Goal: Transaction & Acquisition: Purchase product/service

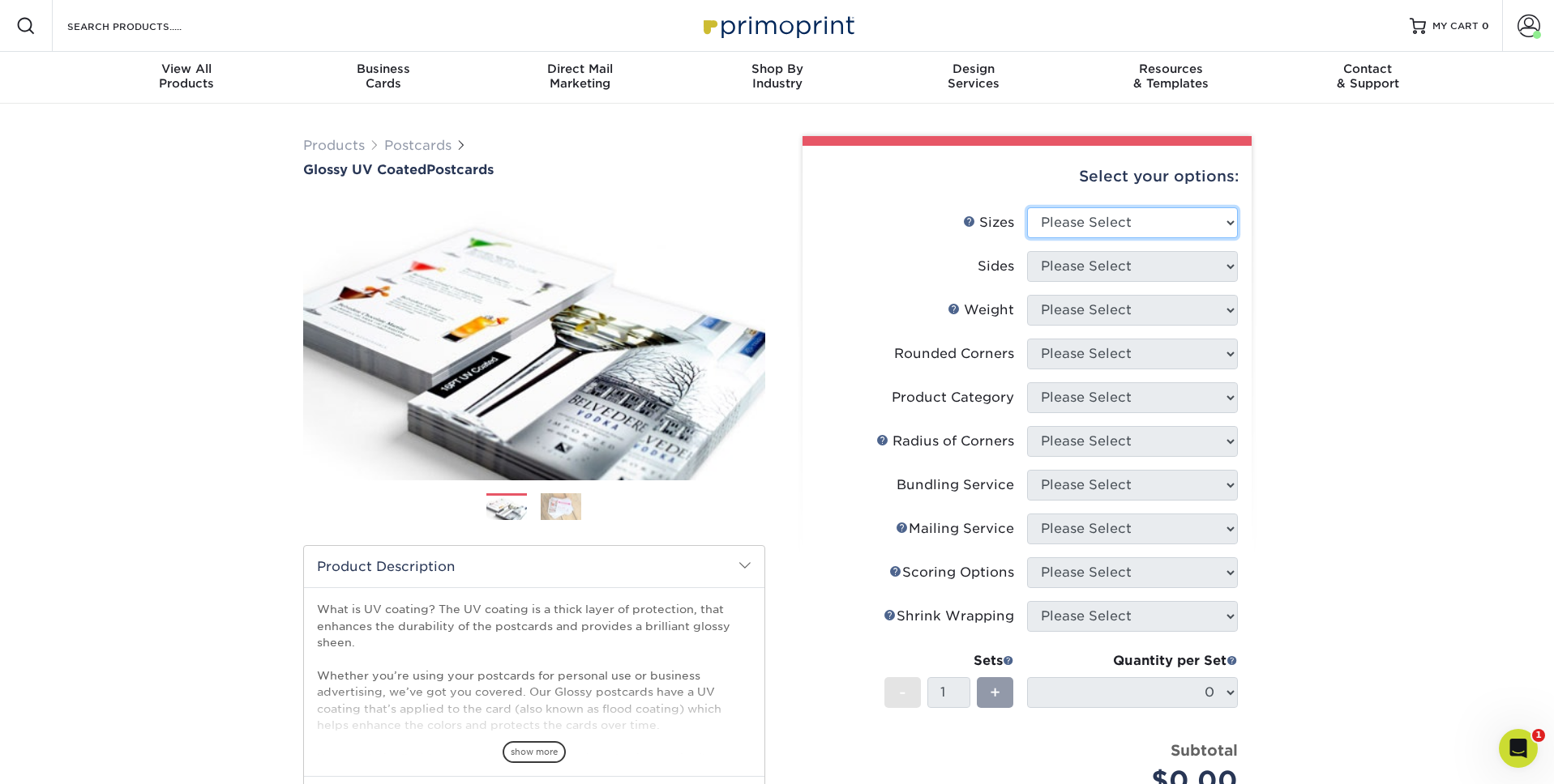
click at [1168, 217] on select "Please Select 1.5" x 7" 2" x 4" 2" x 6" 2" x 7" 2" x 8" 2.12" x 5.5" 2.12" x 5.…" at bounding box center [1132, 222] width 210 height 30
click at [1027, 207] on select "Please Select 1.5" x 7" 2" x 4" 2" x 6" 2" x 7" 2" x 8" 2.12" x 5.5" 2.12" x 5.…" at bounding box center [1132, 222] width 210 height 30
click at [1117, 227] on select "Please Select 1.5" x 7" 2" x 4" 2" x 6" 2" x 7" 2" x 8" 2.12" x 5.5" 2.12" x 5.…" at bounding box center [1132, 222] width 210 height 30
select select "3.50x5.00"
click at [1027, 207] on select "Please Select 1.5" x 7" 2" x 4" 2" x 6" 2" x 7" 2" x 8" 2.12" x 5.5" 2.12" x 5.…" at bounding box center [1132, 222] width 210 height 30
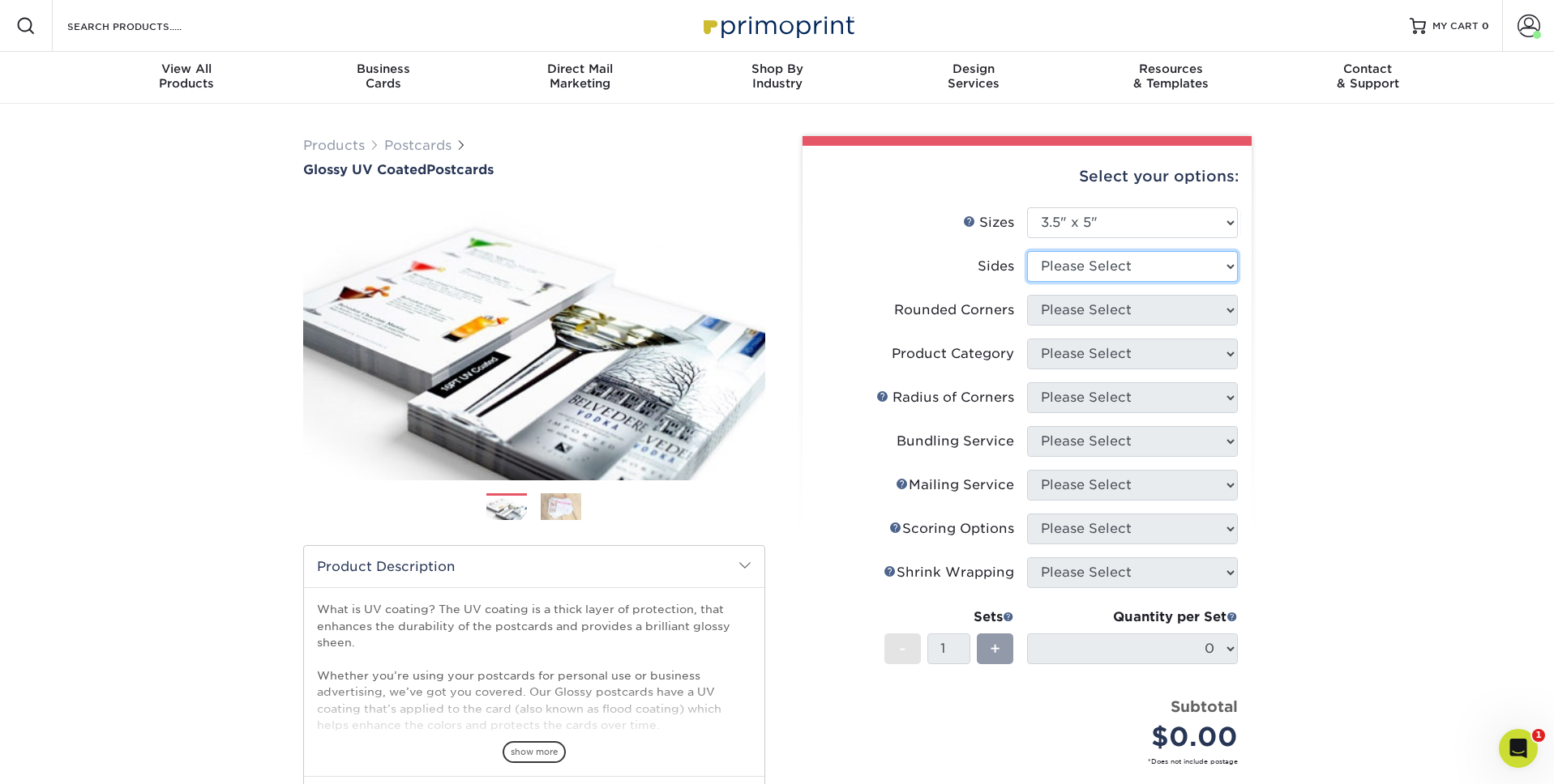
click at [1113, 265] on select "Please Select Print Both Sides Print Front Only" at bounding box center [1132, 266] width 210 height 30
select select "13abbda7-1d64-4f25-8bb2-c179b224825d"
click at [1027, 251] on select "Please Select Print Both Sides Print Front Only" at bounding box center [1132, 266] width 210 height 30
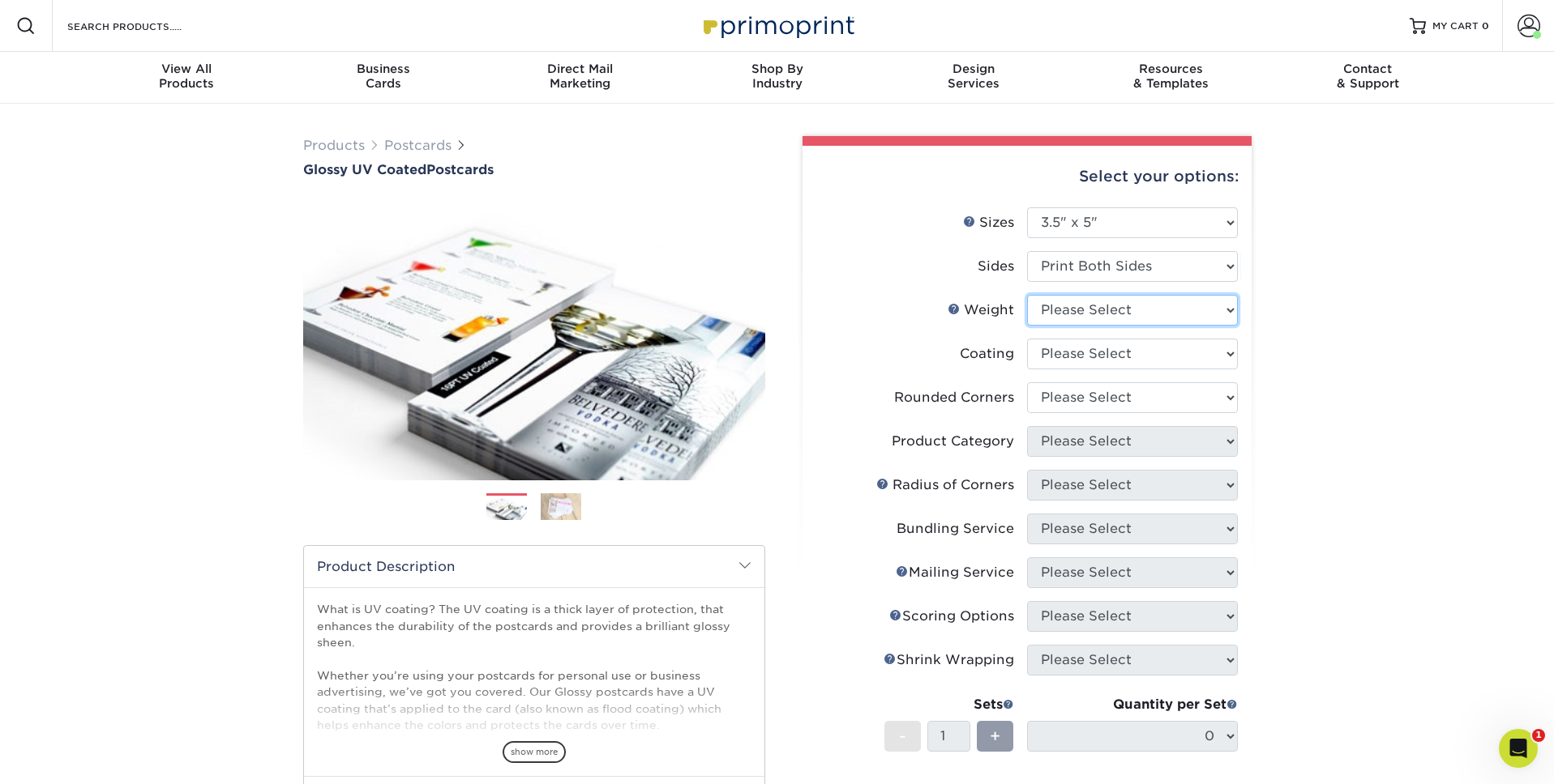
click at [1125, 311] on select "Please Select 14PT 16PT 18PT C1S" at bounding box center [1132, 310] width 210 height 30
select select "16PT"
click at [1027, 295] on select "Please Select 14PT 16PT 18PT C1S" at bounding box center [1132, 310] width 210 height 30
click at [1128, 348] on select at bounding box center [1132, 353] width 210 height 30
select select "ae367451-b2b8-45df-a344-0f05b6a12993"
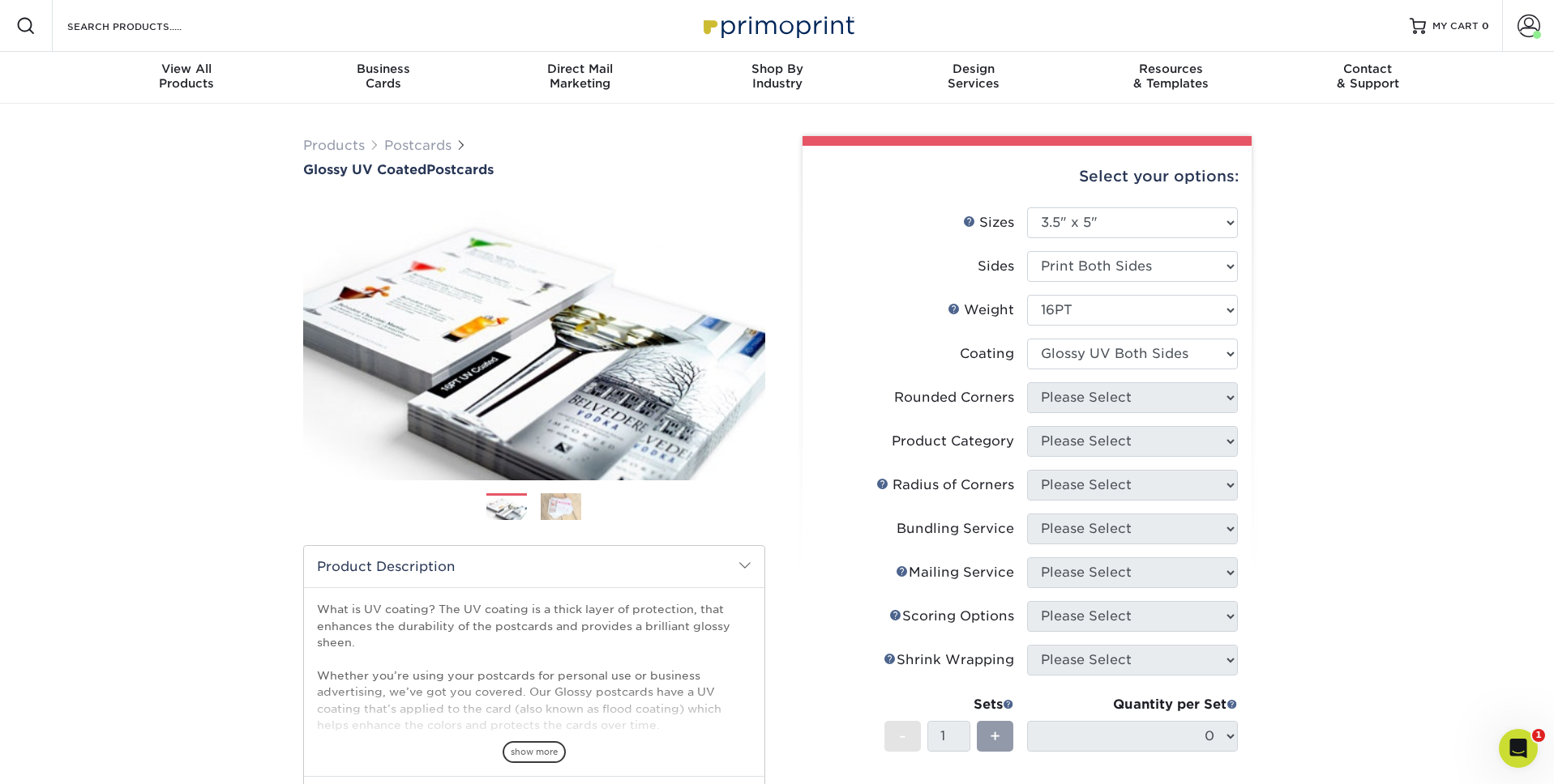
click at [1027, 339] on select at bounding box center [1132, 353] width 210 height 30
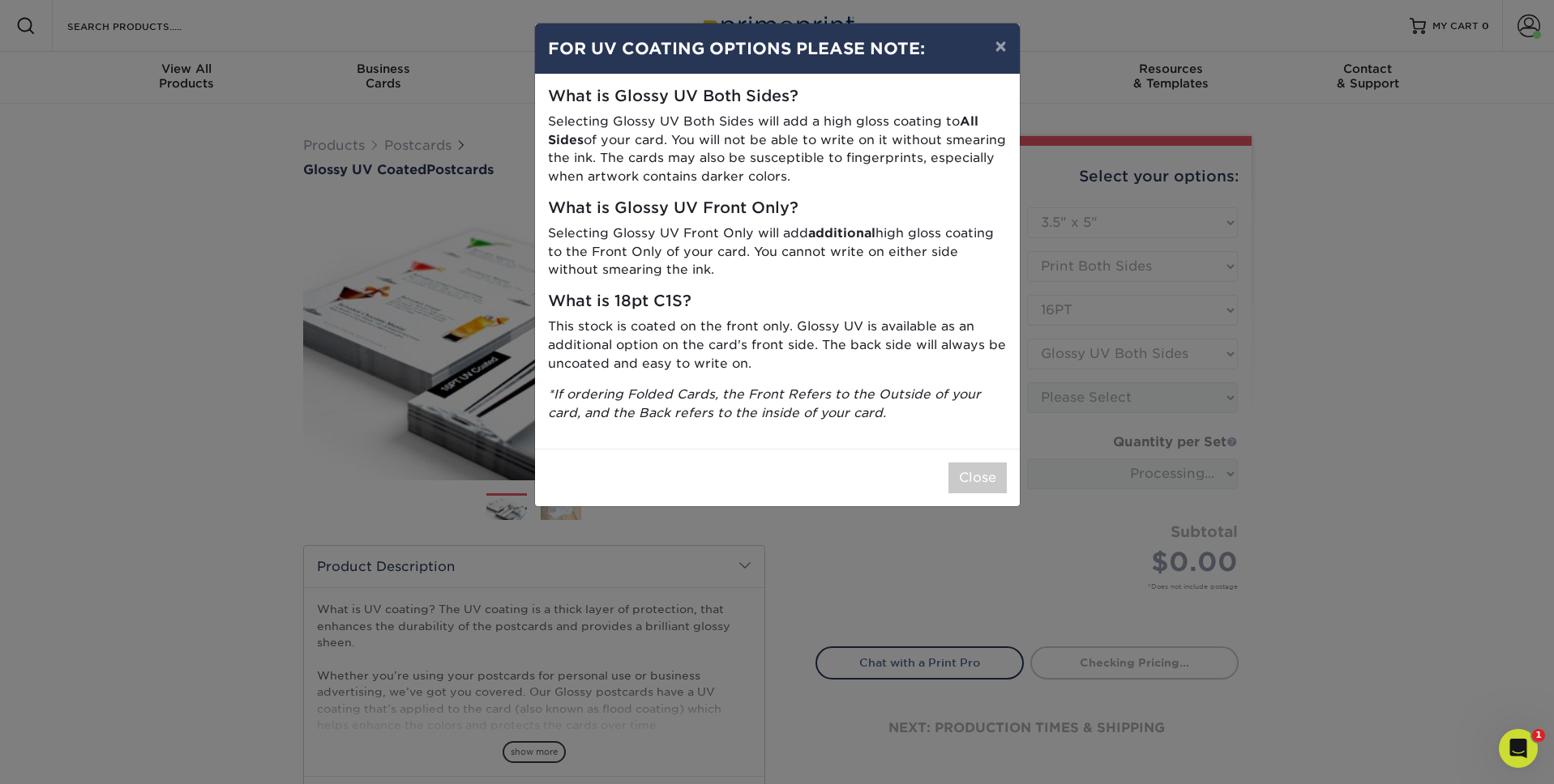
click at [1136, 404] on div "× FOR UV COATING OPTIONS PLEASE NOTE: What is Glossy UV Both Sides? Selecting G…" at bounding box center [777, 392] width 1554 height 784
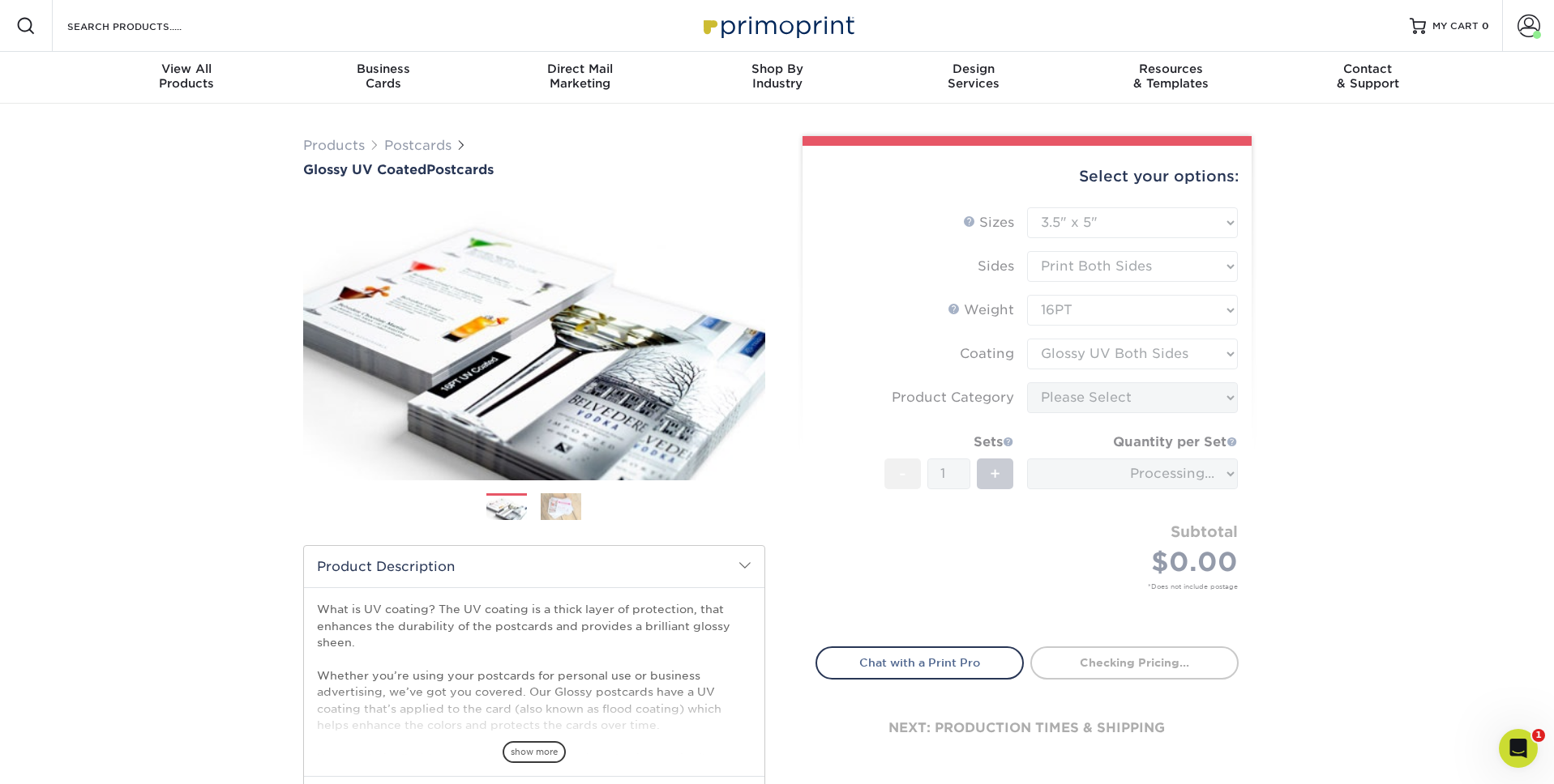
click at [1136, 404] on form "Sizes Help Sizes Please Select 1.5" x 7" 2" x 4" 2" x 6" 2" x 7" 2" x 8" 2.12" …" at bounding box center [1027, 417] width 423 height 421
click at [1383, 405] on div "Products Postcards Glossy UV Coated Postcards Previous Next show more 25" at bounding box center [777, 515] width 1554 height 823
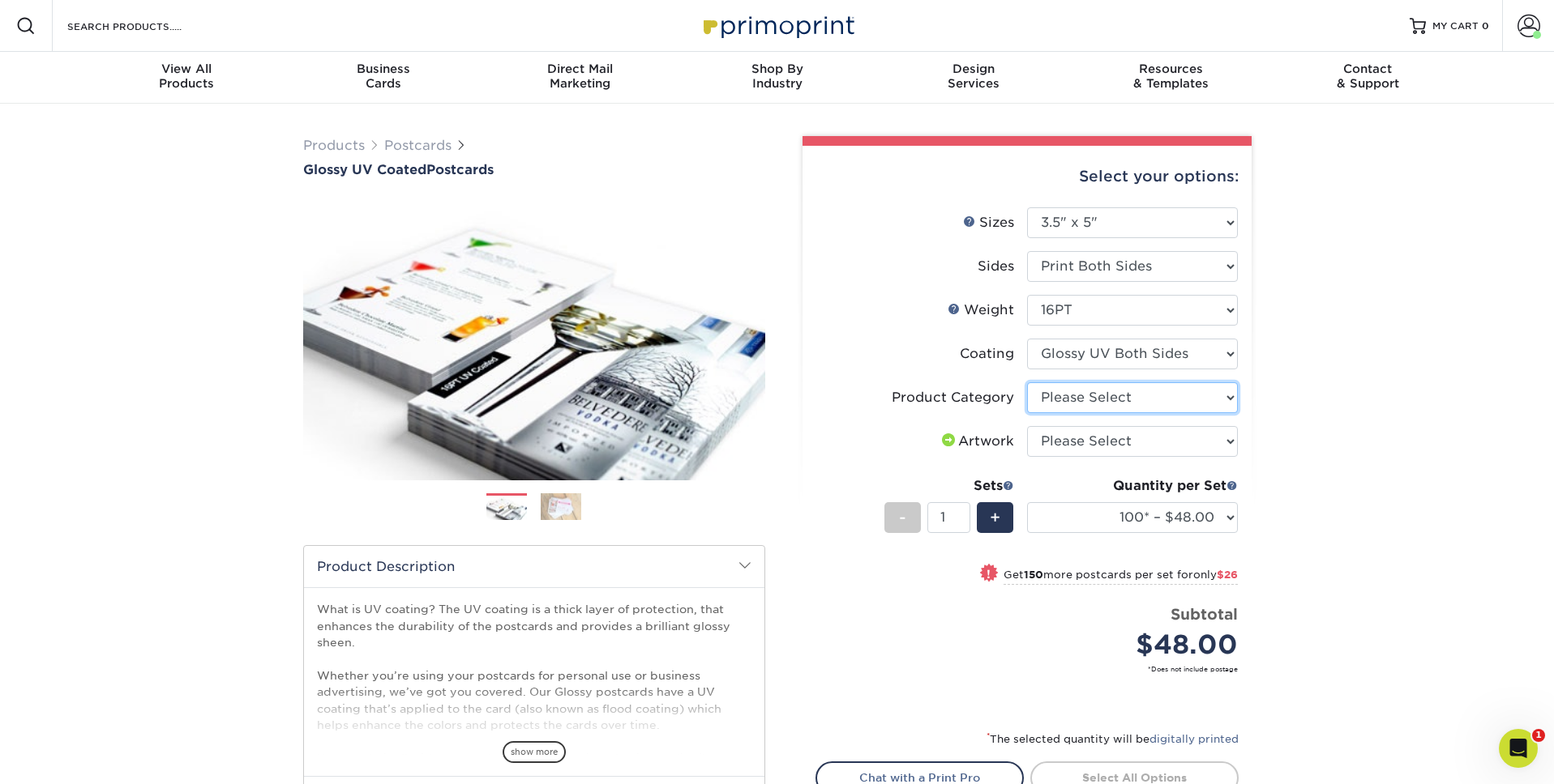
click at [1186, 408] on select "Please Select Postcards" at bounding box center [1132, 397] width 210 height 30
select select "9b7272e0-d6c8-4c3c-8e97-d3a1bcdab858"
click at [1027, 382] on select "Please Select Postcards" at bounding box center [1132, 397] width 210 height 30
click at [1177, 450] on select "Please Select I will upload files I need a design - $150" at bounding box center [1132, 441] width 210 height 30
select select "upload"
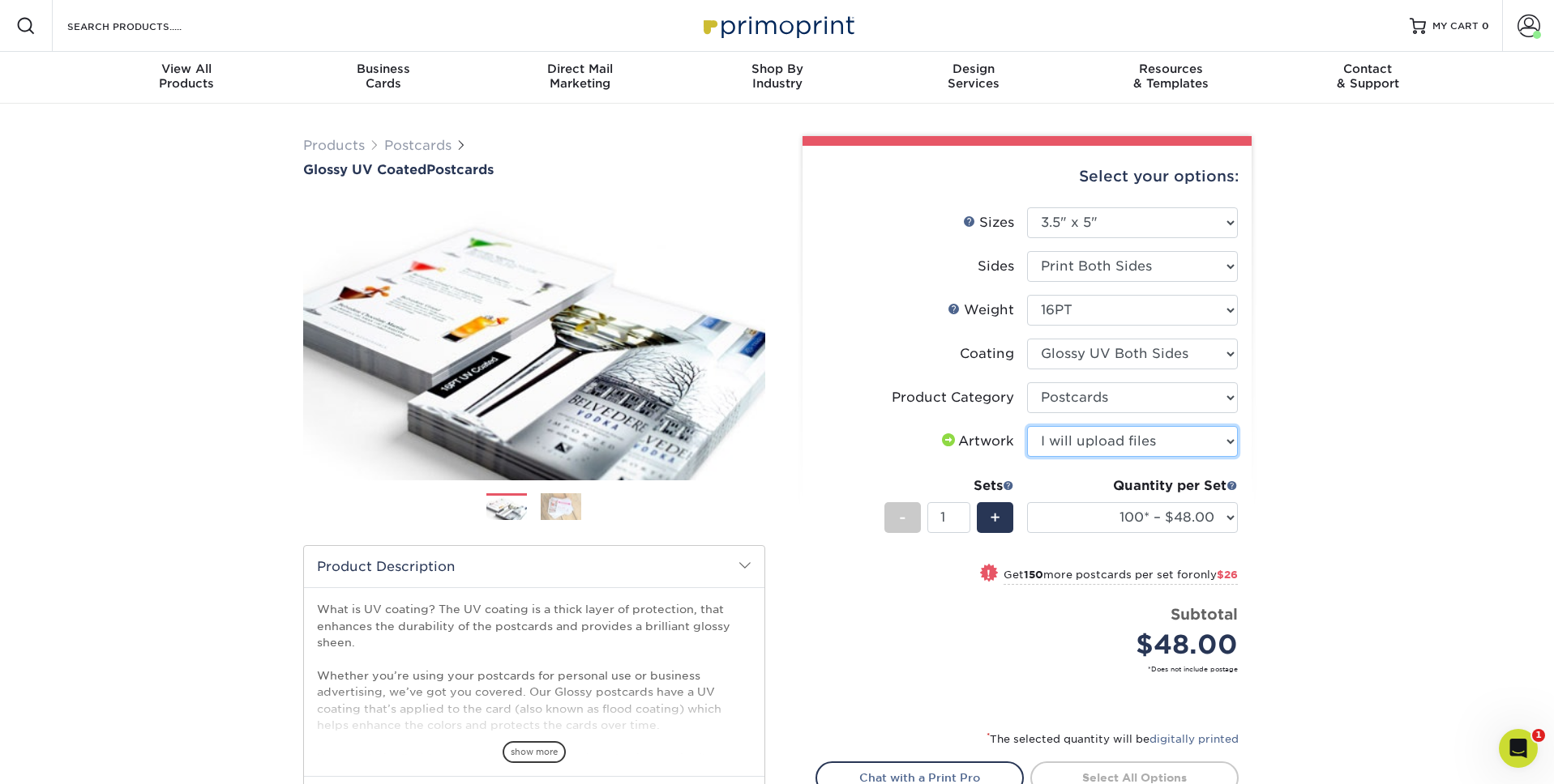
click at [1027, 427] on select "Please Select I will upload files I need a design - $150" at bounding box center [1132, 441] width 210 height 30
click at [1207, 215] on select "Please Select 1.5" x 7" 2" x 4" 2" x 6" 2" x 7" 2" x 8" 2.12" x 5.5" 2.12" x 5.…" at bounding box center [1132, 222] width 210 height 30
select select "3.50x3.50"
click at [1027, 207] on select "Please Select 1.5" x 7" 2" x 4" 2" x 6" 2" x 7" 2" x 8" 2.12" x 5.5" 2.12" x 5.…" at bounding box center [1132, 222] width 210 height 30
select select "-1"
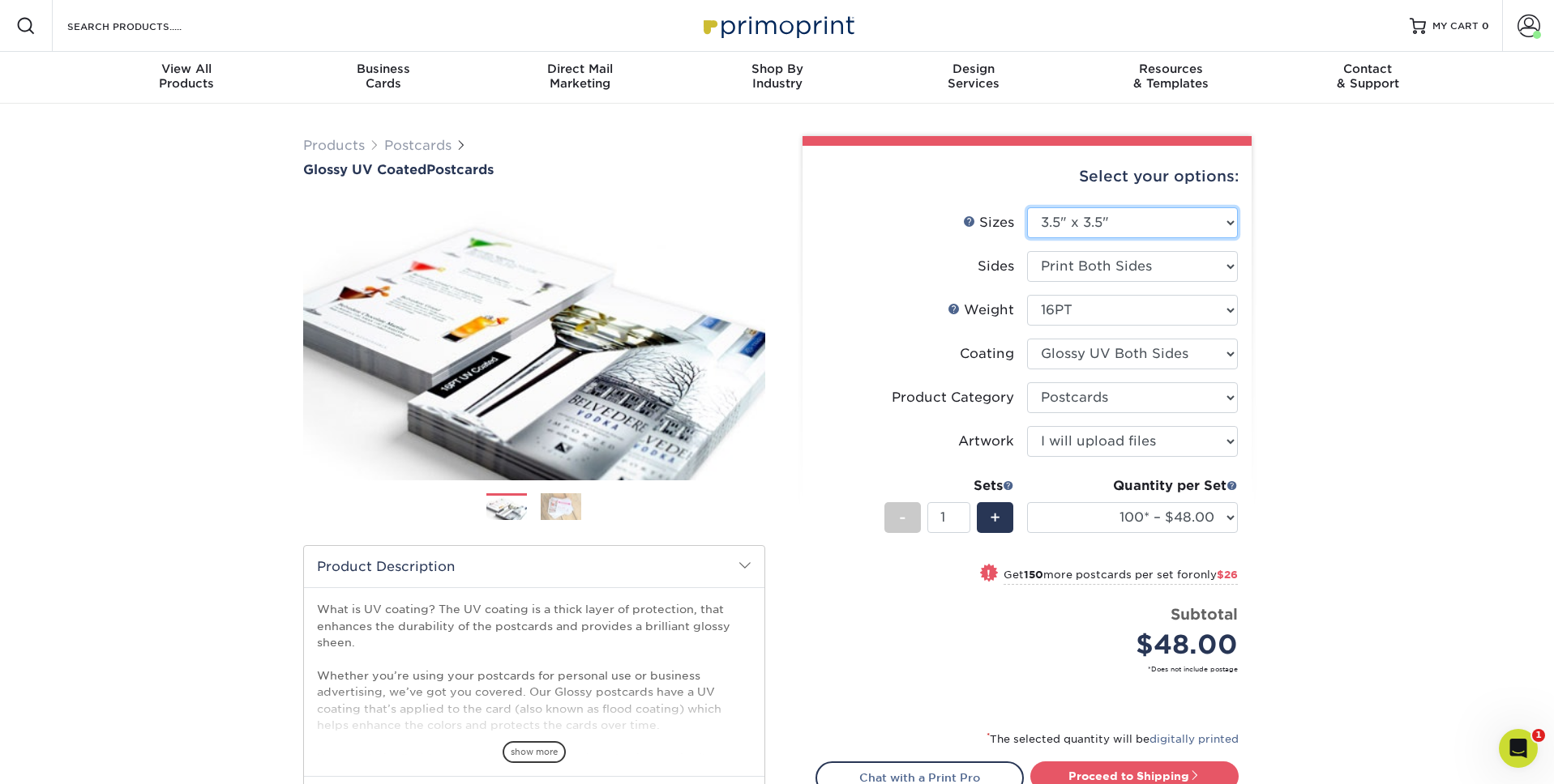
select select
select select "-1"
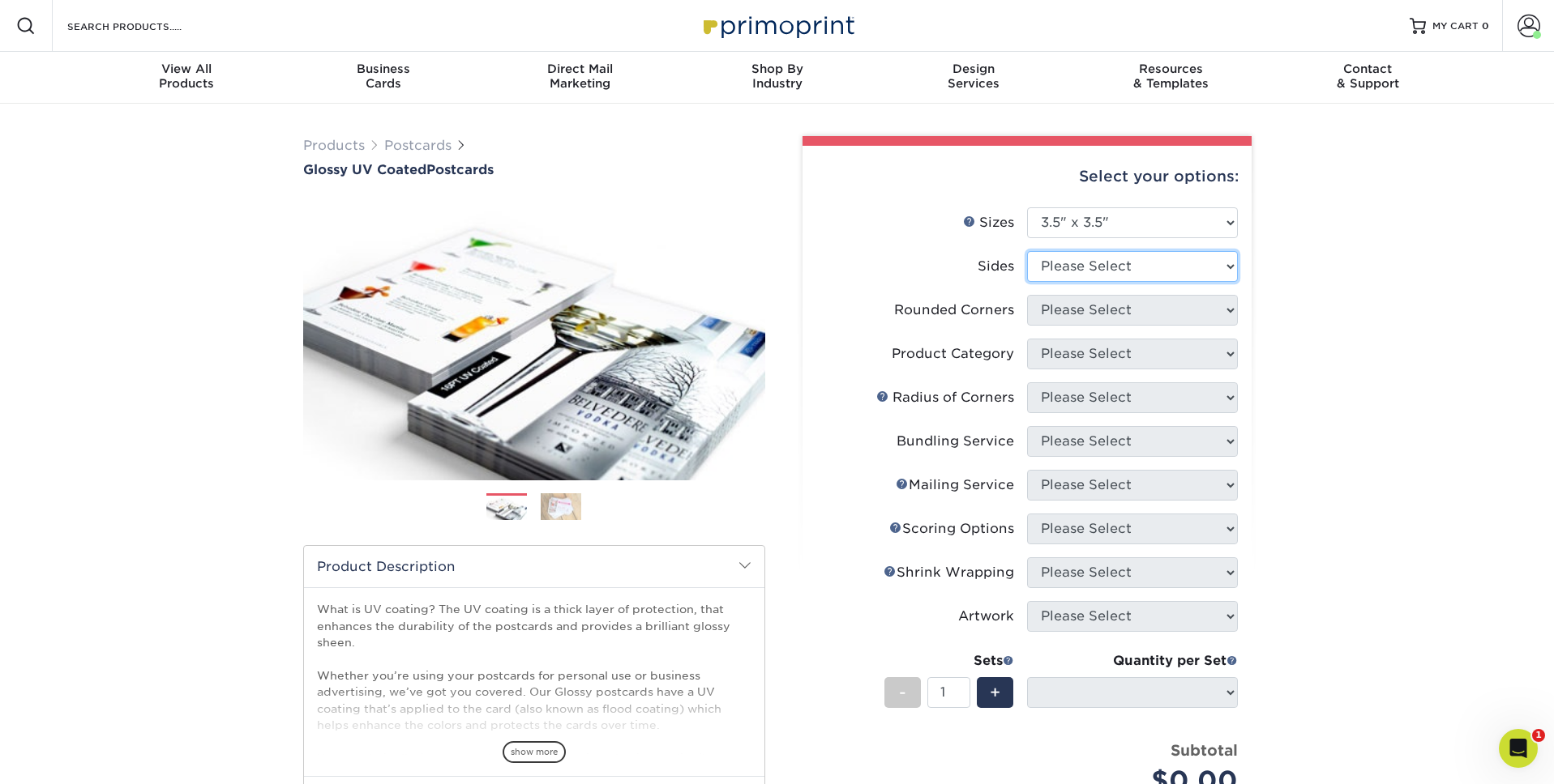
click at [1171, 275] on select "Please Select Print Both Sides Print Front Only" at bounding box center [1132, 266] width 210 height 30
select select "13abbda7-1d64-4f25-8bb2-c179b224825d"
click at [1027, 251] on select "Please Select Print Both Sides Print Front Only" at bounding box center [1132, 266] width 210 height 30
select select
click at [0, 0] on select "Please Select" at bounding box center [0, 0] width 0 height 0
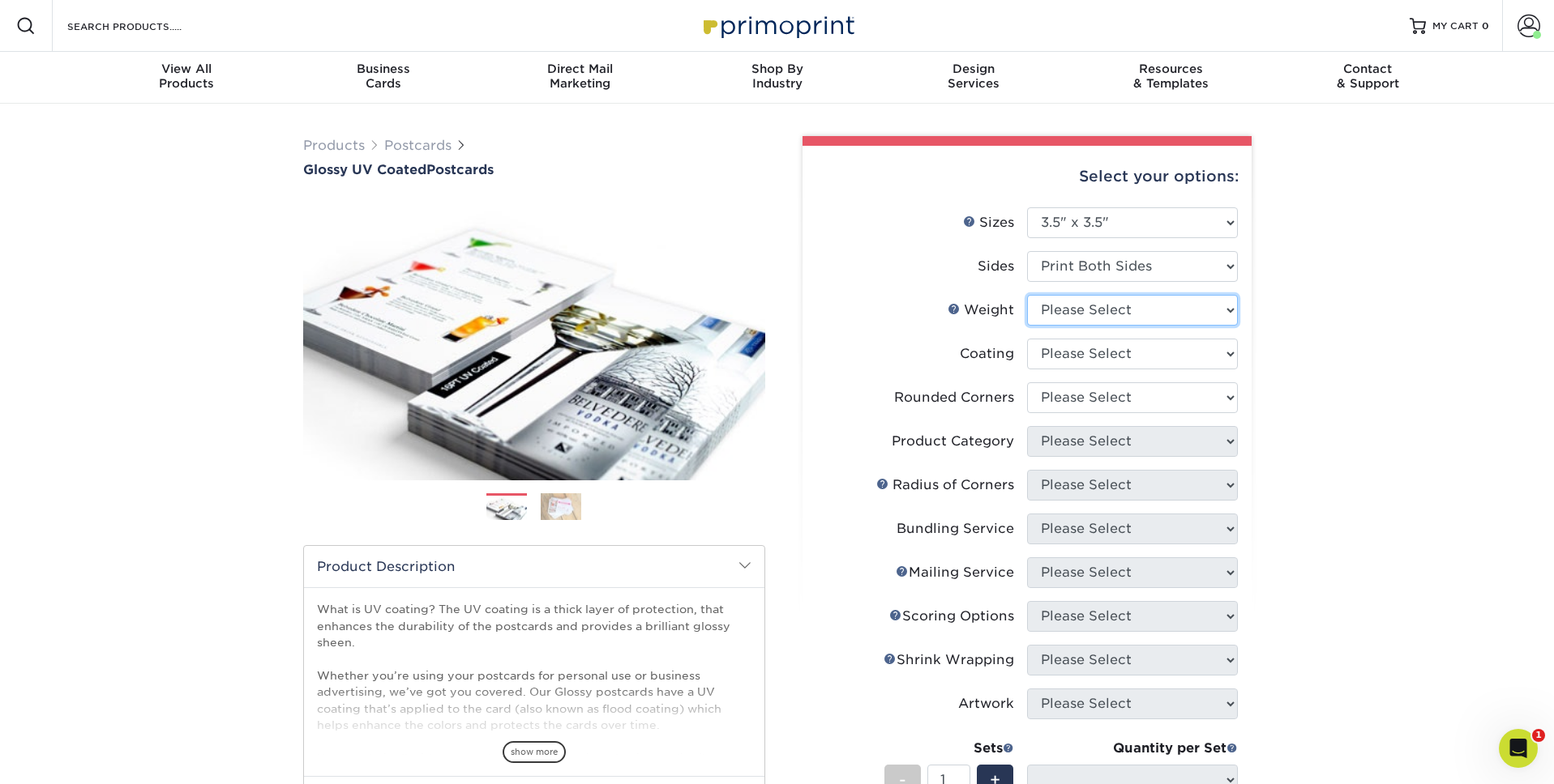
select select "16PT"
click at [1027, 295] on select "Please Select 16PT 14PT" at bounding box center [1132, 310] width 210 height 30
select select
click at [1161, 348] on select at bounding box center [1132, 353] width 210 height 30
select select "ae367451-b2b8-45df-a344-0f05b6a12993"
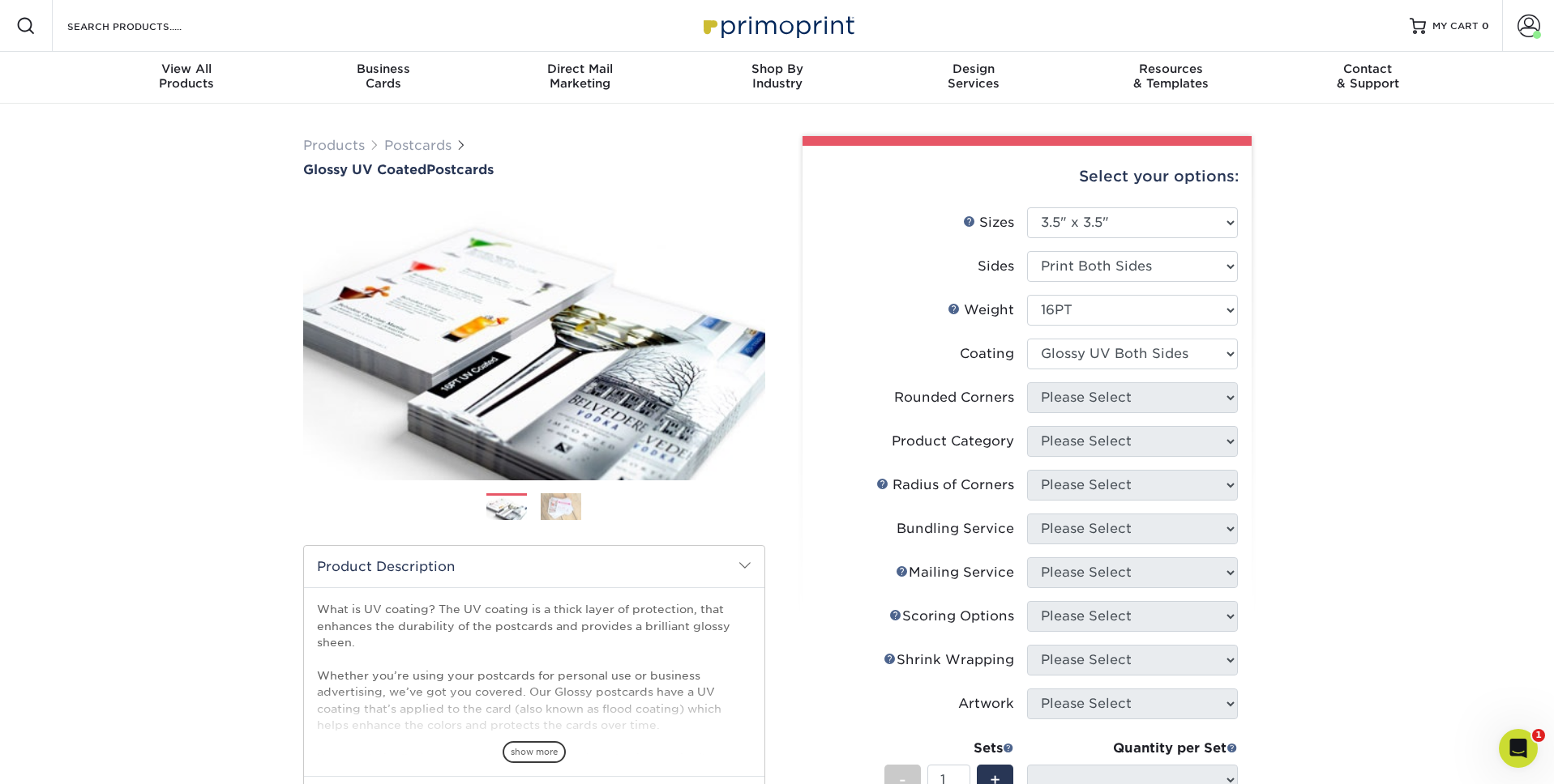
click at [1027, 339] on select at bounding box center [1132, 353] width 210 height 30
select select "-1"
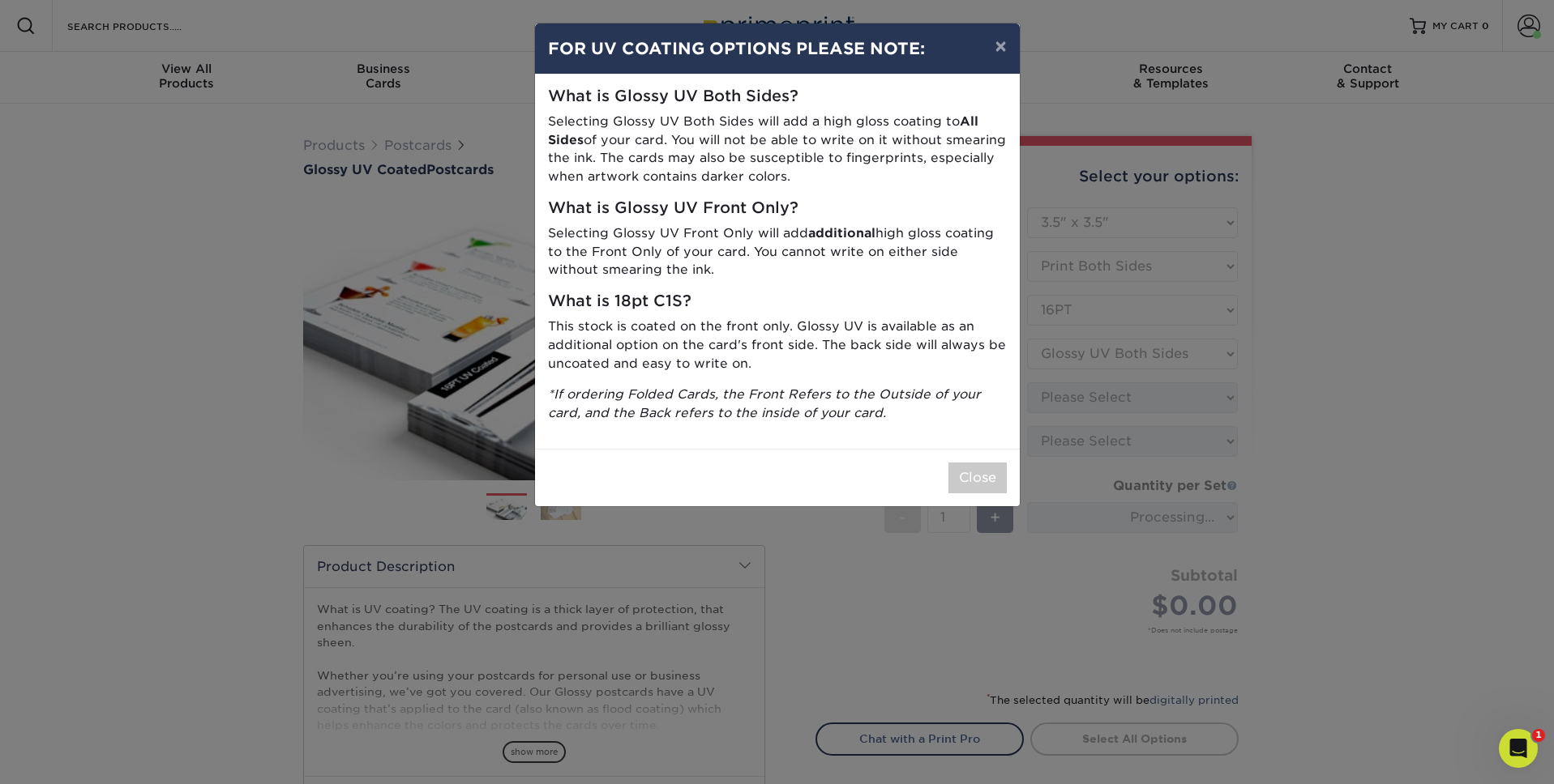
click at [1166, 397] on div "× FOR UV COATING OPTIONS PLEASE NOTE: What is Glossy UV Both Sides? Selecting G…" at bounding box center [777, 392] width 1554 height 784
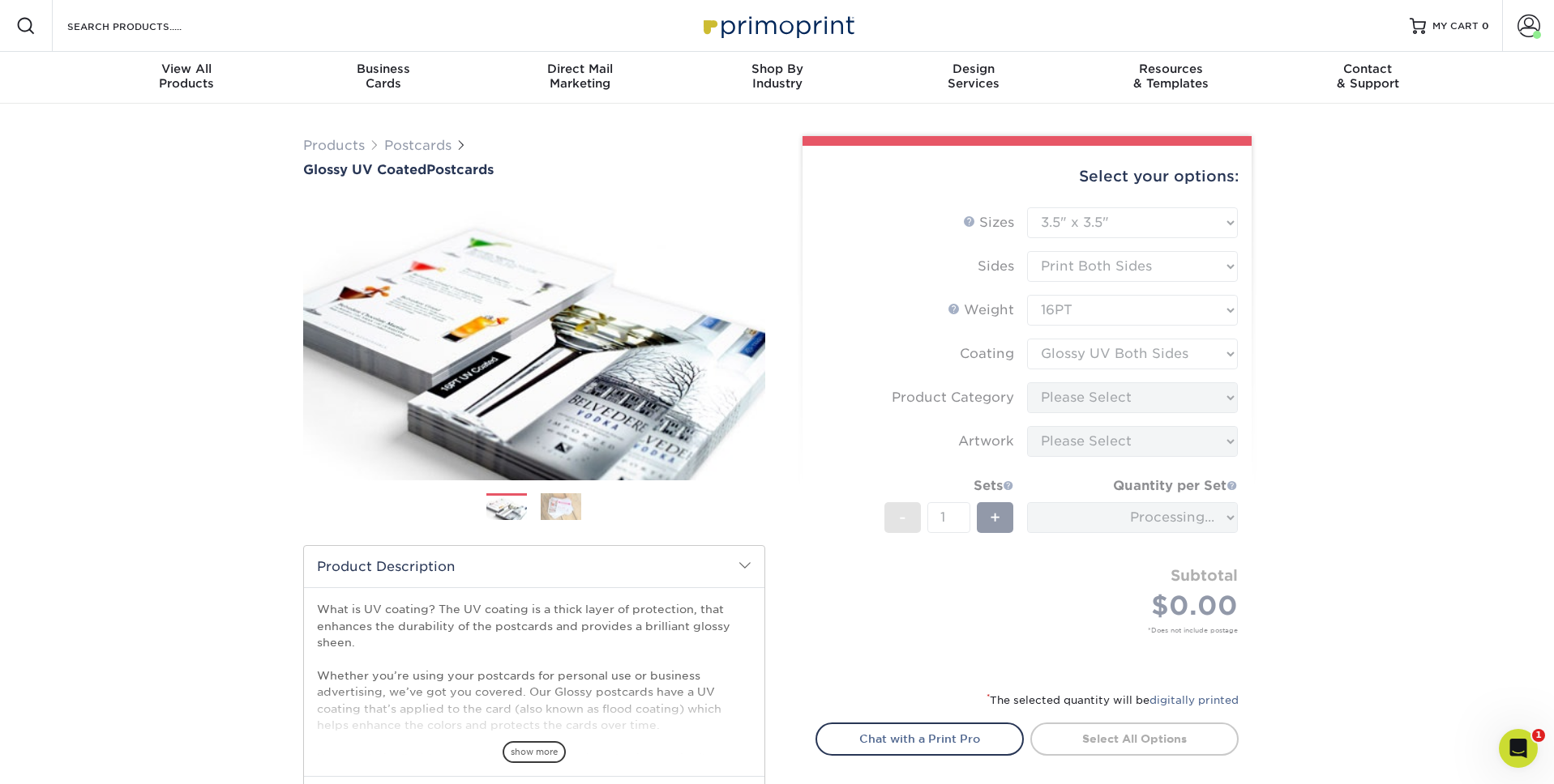
click at [1163, 402] on form "Sizes Help Sizes Please Select 1.5" x 7" 2" x 4" 2" x 6" 2" x 7" 2" x 8" 2.12" …" at bounding box center [1027, 439] width 423 height 464
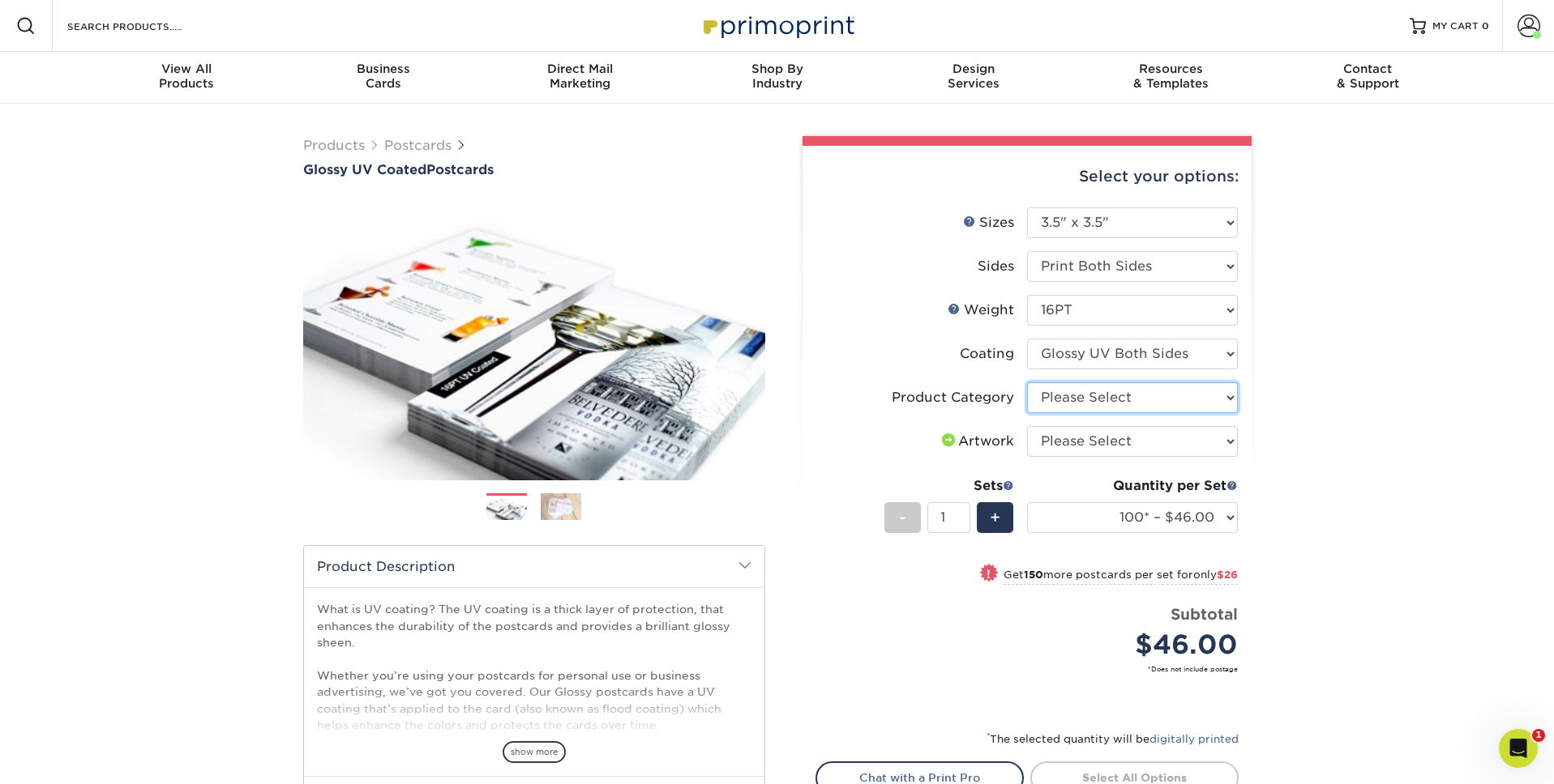
click at [1163, 402] on select "Please Select Postcards" at bounding box center [1132, 397] width 210 height 30
select select "9b7272e0-d6c8-4c3c-8e97-d3a1bcdab858"
click at [1027, 382] on select "Please Select Postcards" at bounding box center [1132, 397] width 210 height 30
click at [1146, 453] on select "Please Select I will upload files I need a design - $150" at bounding box center [1132, 441] width 210 height 30
select select "upload"
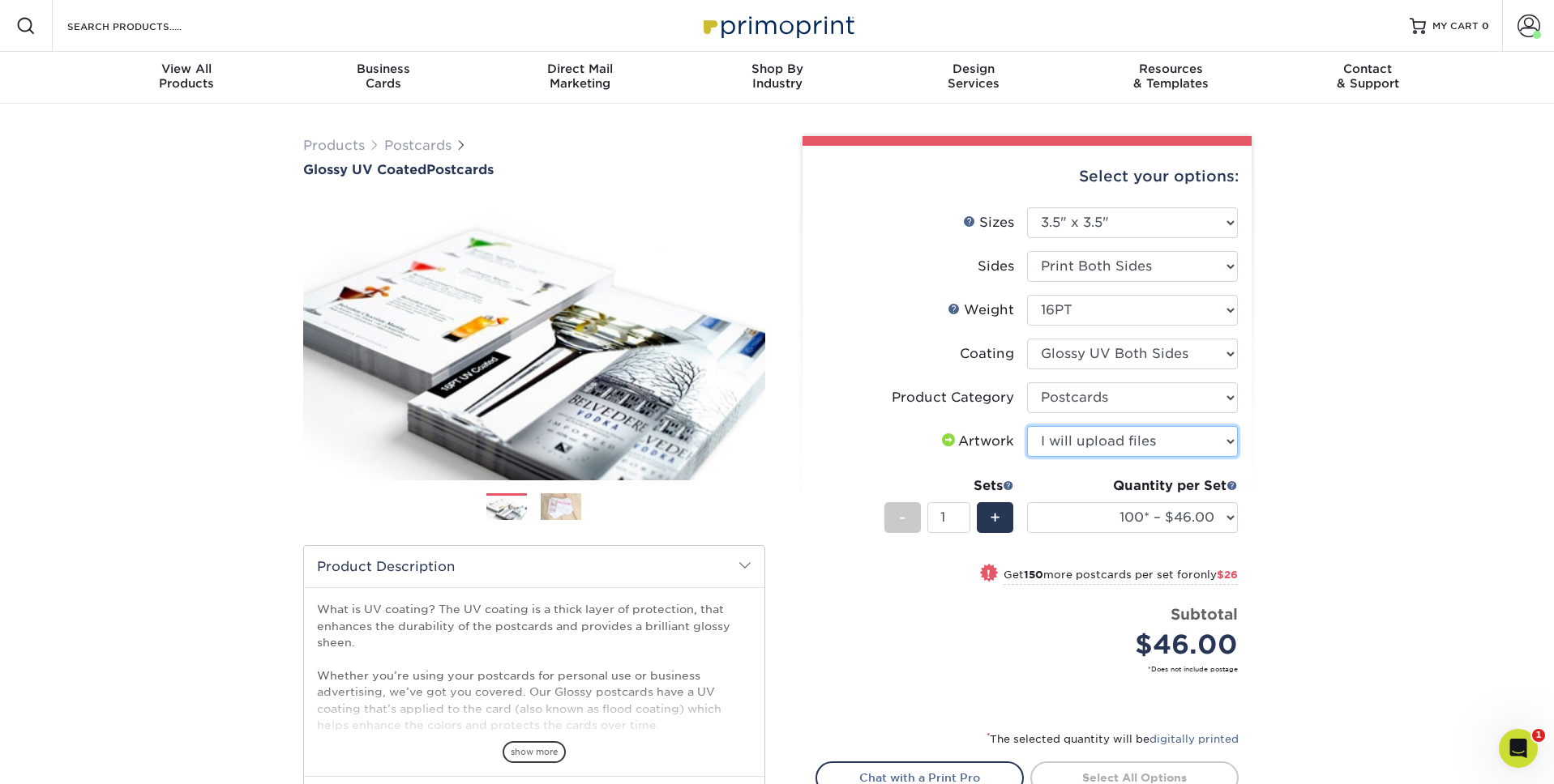
click at [1027, 427] on select "Please Select I will upload files I need a design - $150" at bounding box center [1132, 441] width 210 height 30
click at [1215, 446] on select "Please Select I will upload files I need a design - $150" at bounding box center [1132, 441] width 210 height 30
click at [1202, 520] on select "100* – $46.00 250* – $72.00 500 – $98.00 1000 – $112.00 2500 – $183.00 5000 – $…" at bounding box center [1132, 517] width 210 height 30
select select "1000 – $112.00"
click at [1027, 502] on select "100* – $46.00 250* – $72.00 500 – $98.00 1000 – $112.00 2500 – $183.00 5000 – $…" at bounding box center [1132, 517] width 210 height 30
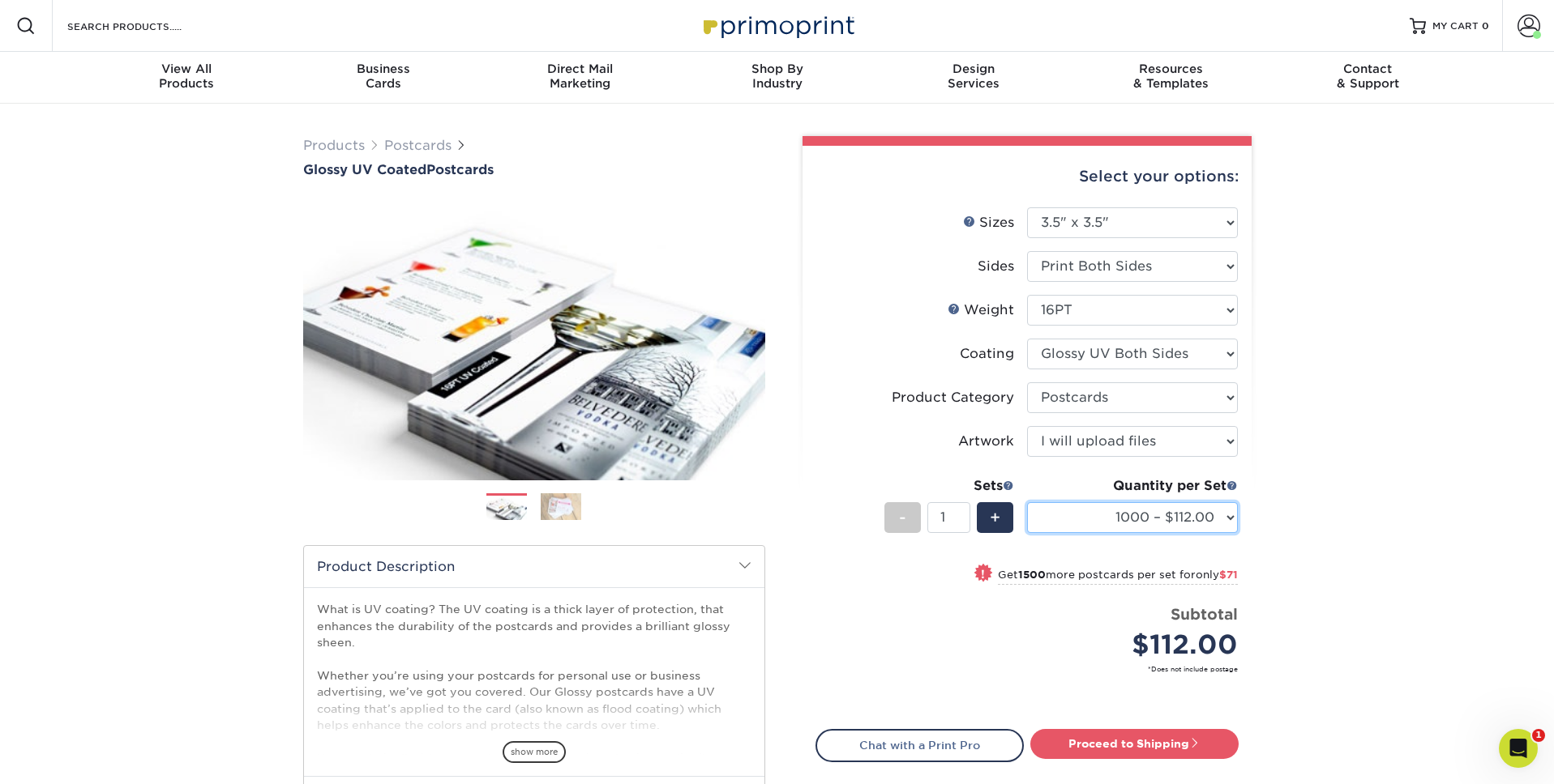
click at [1143, 521] on select "100* – $46.00 250* – $72.00 500 – $98.00 1000 – $112.00 2500 – $183.00 5000 – $…" at bounding box center [1132, 517] width 210 height 30
click at [1027, 502] on select "100* – $46.00 250* – $72.00 500 – $98.00 1000 – $112.00 2500 – $183.00 5000 – $…" at bounding box center [1132, 517] width 210 height 30
click at [1154, 754] on link "Proceed to Shipping" at bounding box center [1134, 743] width 208 height 29
type input "Set 1"
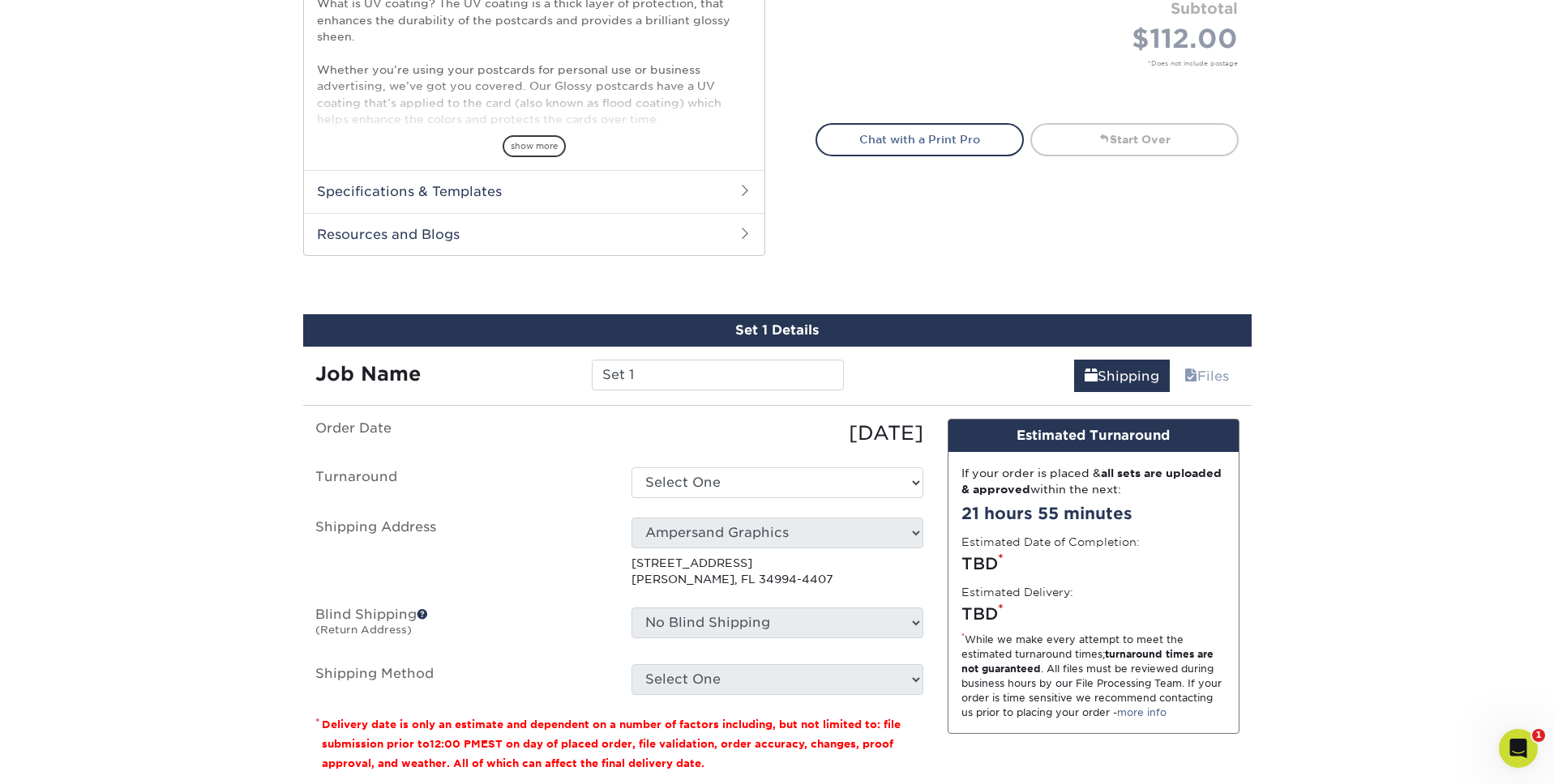
scroll to position [782, 0]
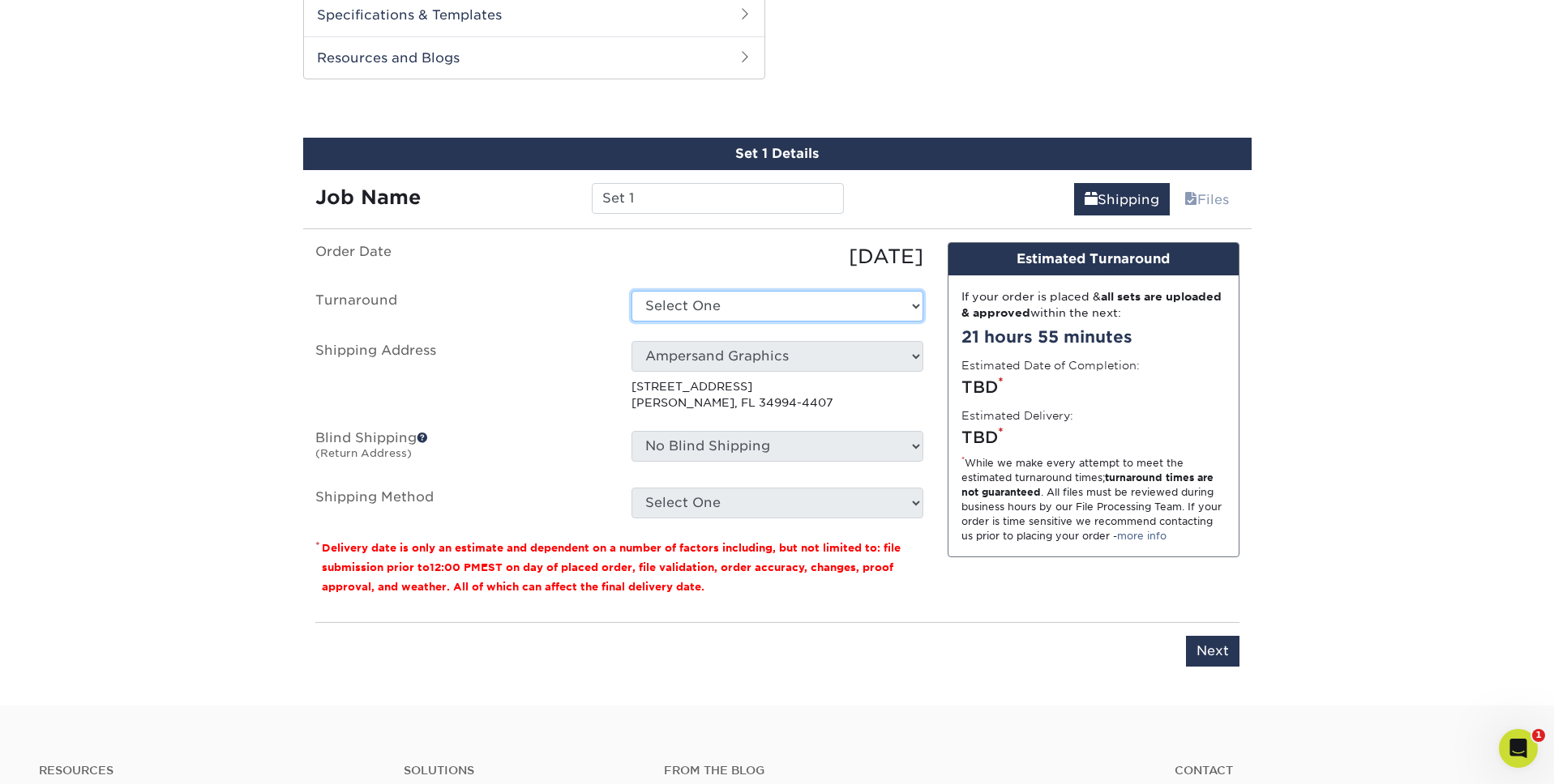
click at [718, 300] on select "Select One 2-4 Business Days 2 Day Next Business Day" at bounding box center [777, 306] width 292 height 30
select select "31deaefc-6782-4cda-9f91-2eddf4c9ed6e"
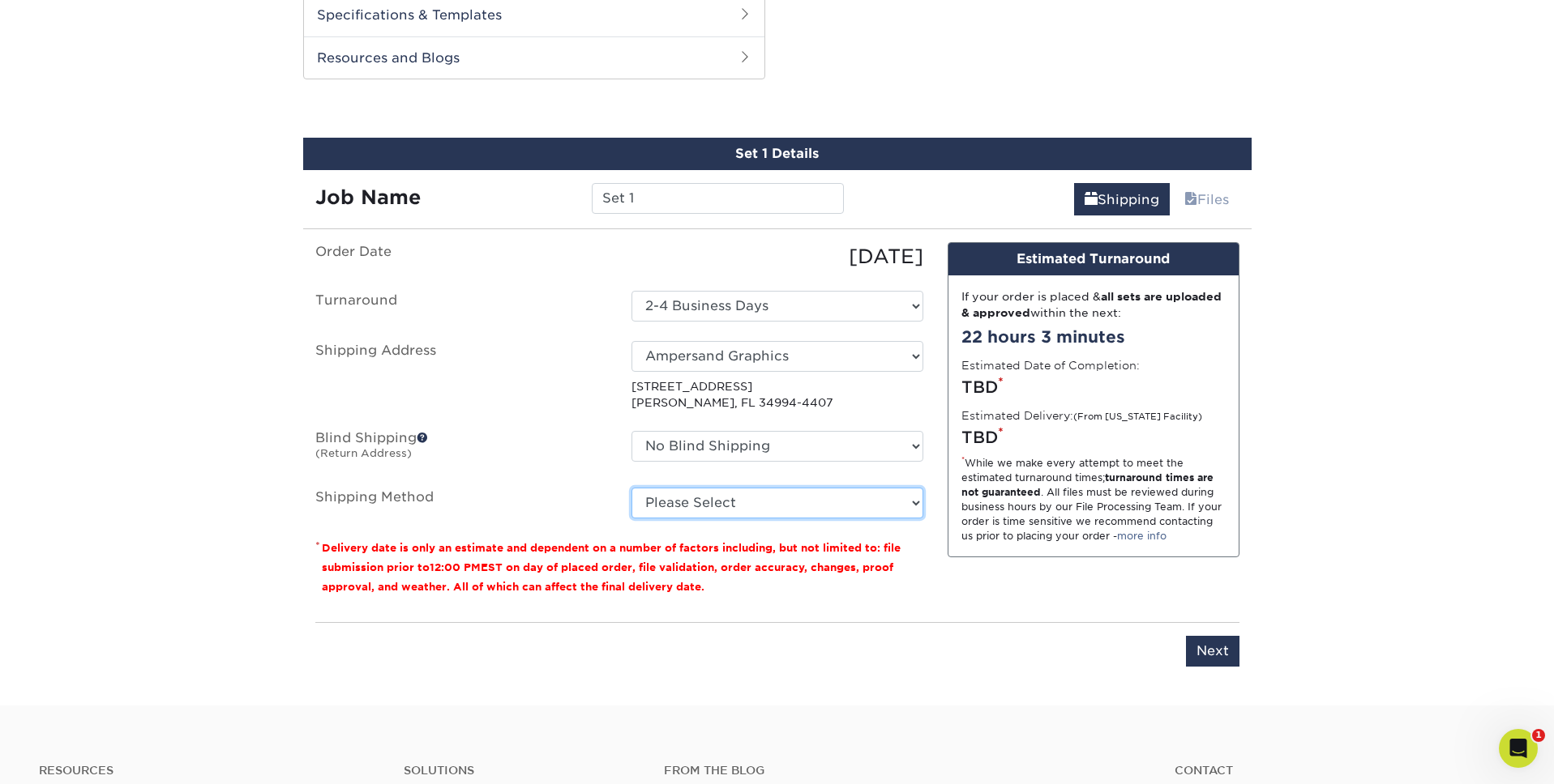
click at [824, 503] on select "Please Select Ground Shipping (+$18.45) 3 Day Shipping Service (+$22.15) 2 Day …" at bounding box center [777, 503] width 292 height 30
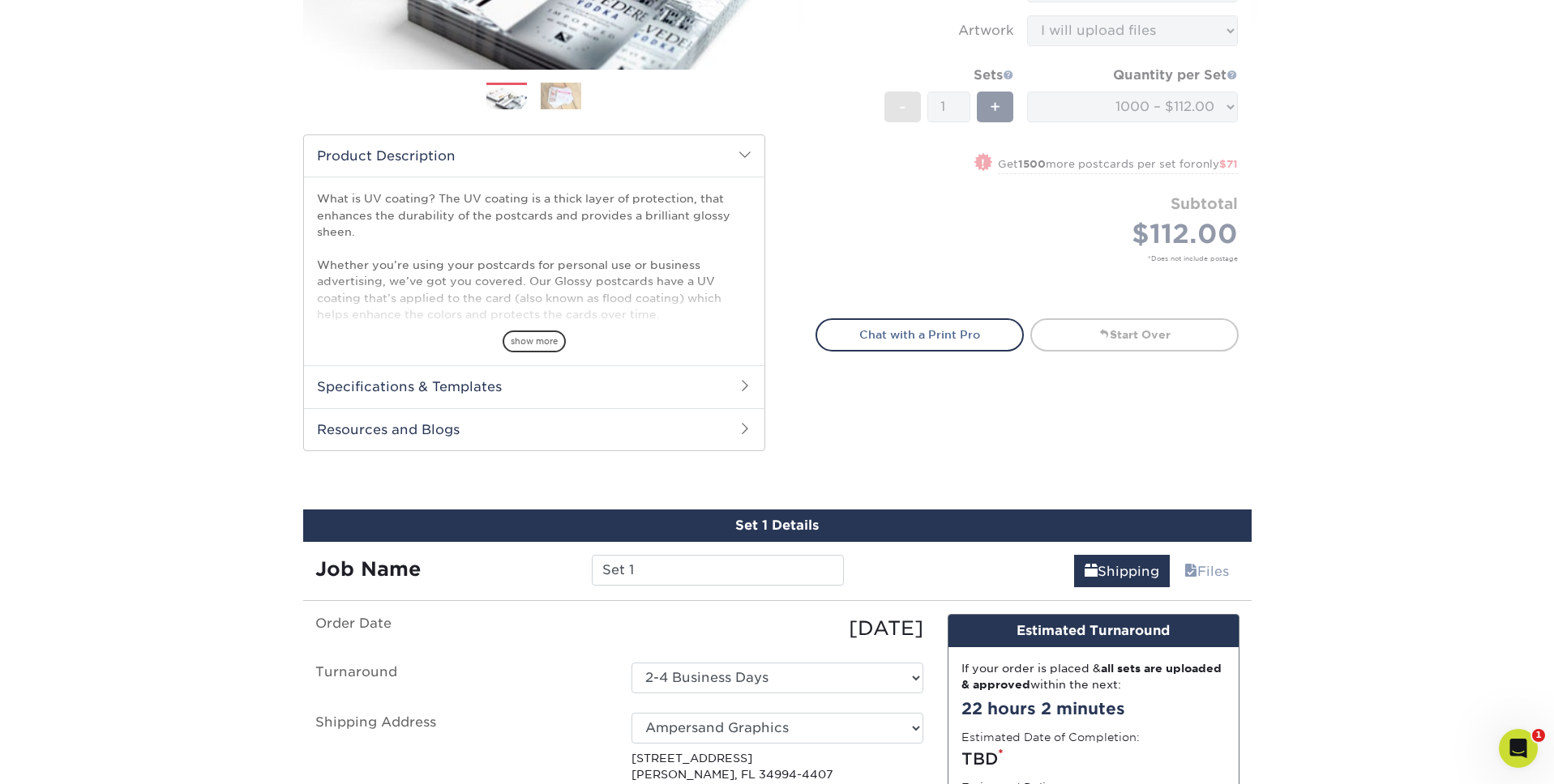
scroll to position [403, 0]
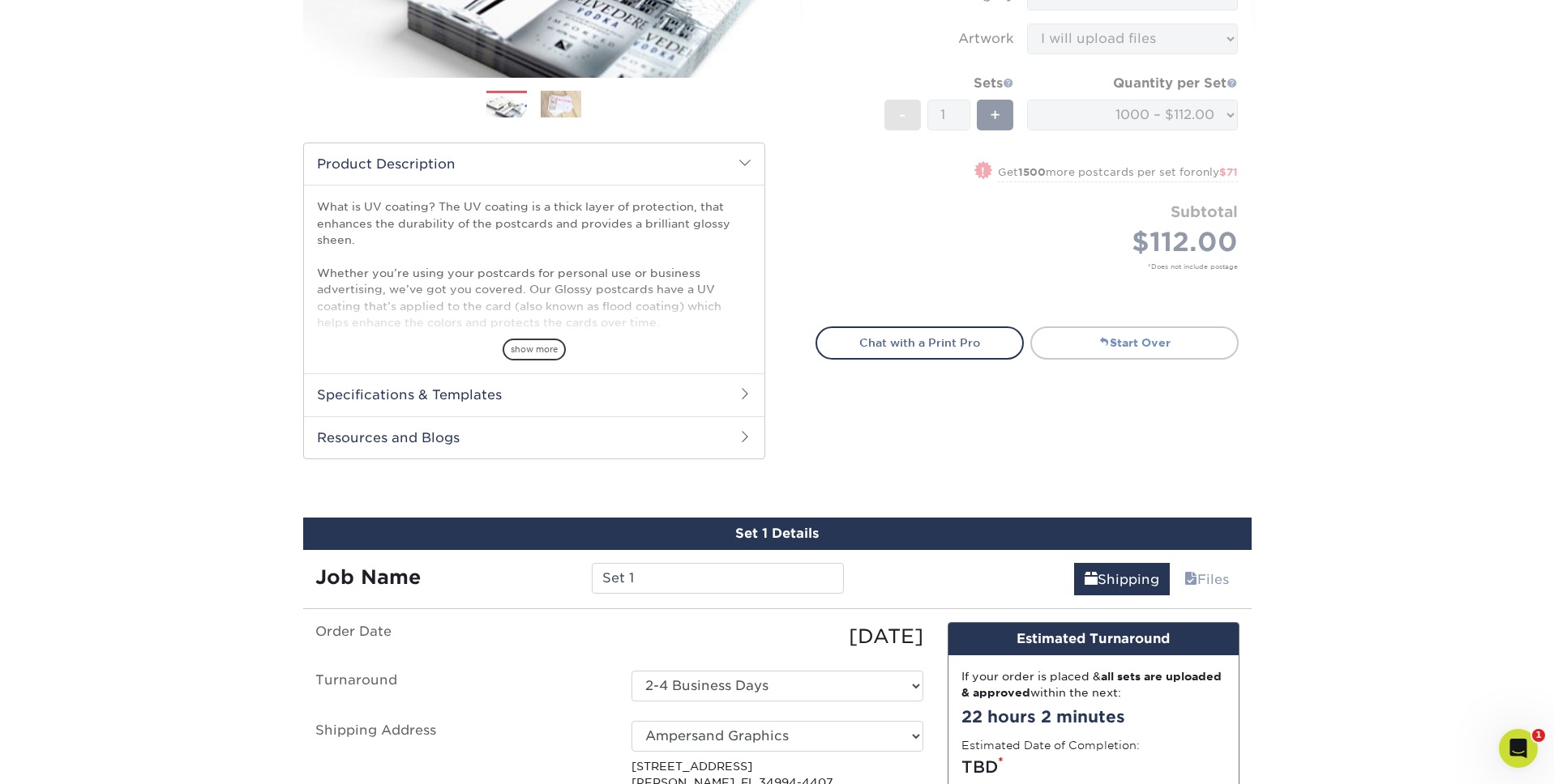
click at [1122, 348] on link "Start Over" at bounding box center [1134, 342] width 208 height 32
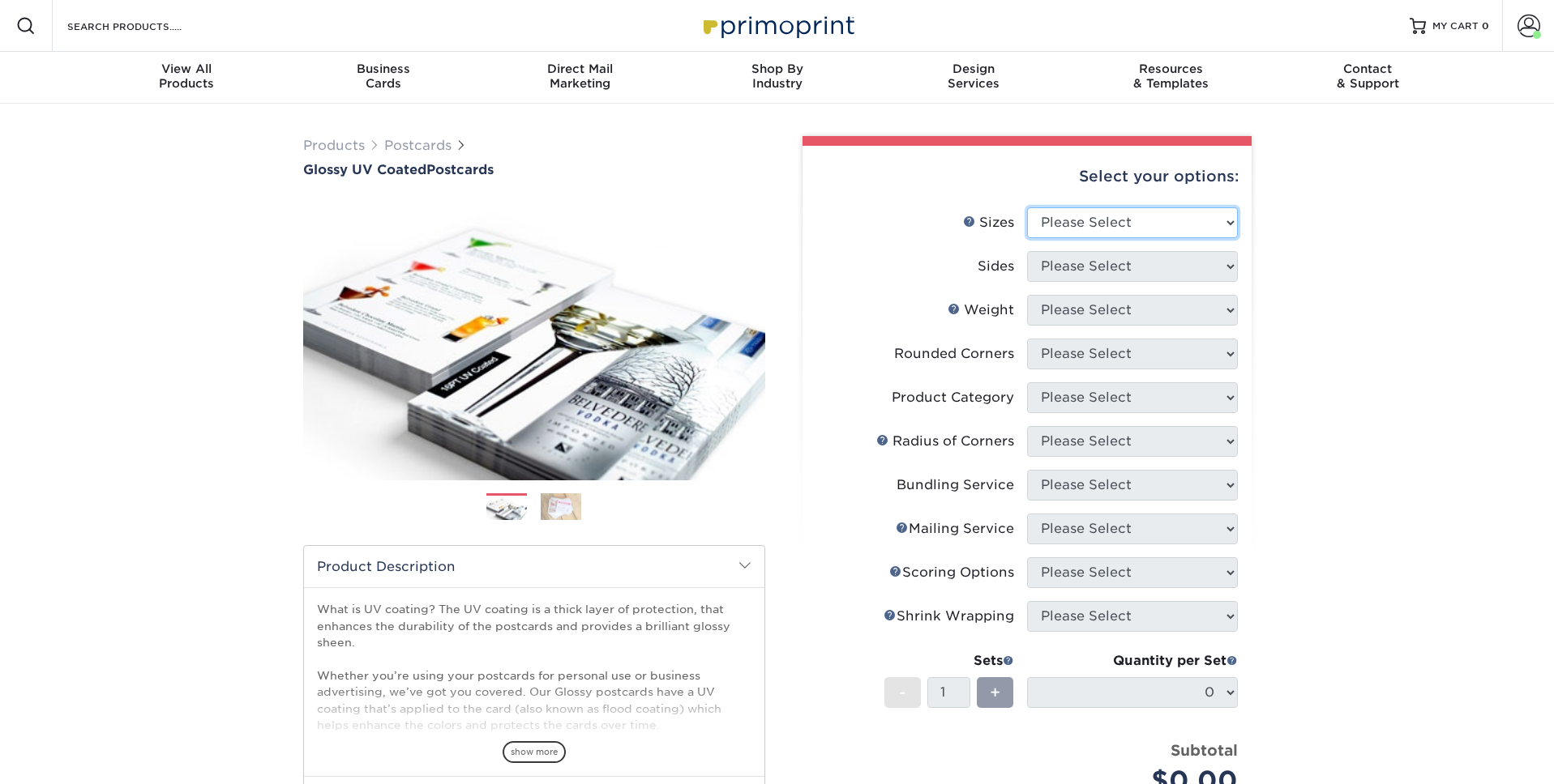
click at [1174, 224] on select "Please Select 1.5" x 7" 2" x 4" 2" x 6" 2" x 7" 2" x 8" 2.12" x 5.5" 2.12" x 5.…" at bounding box center [1132, 222] width 210 height 30
select select "3.50x3.50"
click at [1027, 207] on select "Please Select 1.5" x 7" 2" x 4" 2" x 6" 2" x 7" 2" x 8" 2.12" x 5.5" 2.12" x 5.…" at bounding box center [1132, 222] width 210 height 30
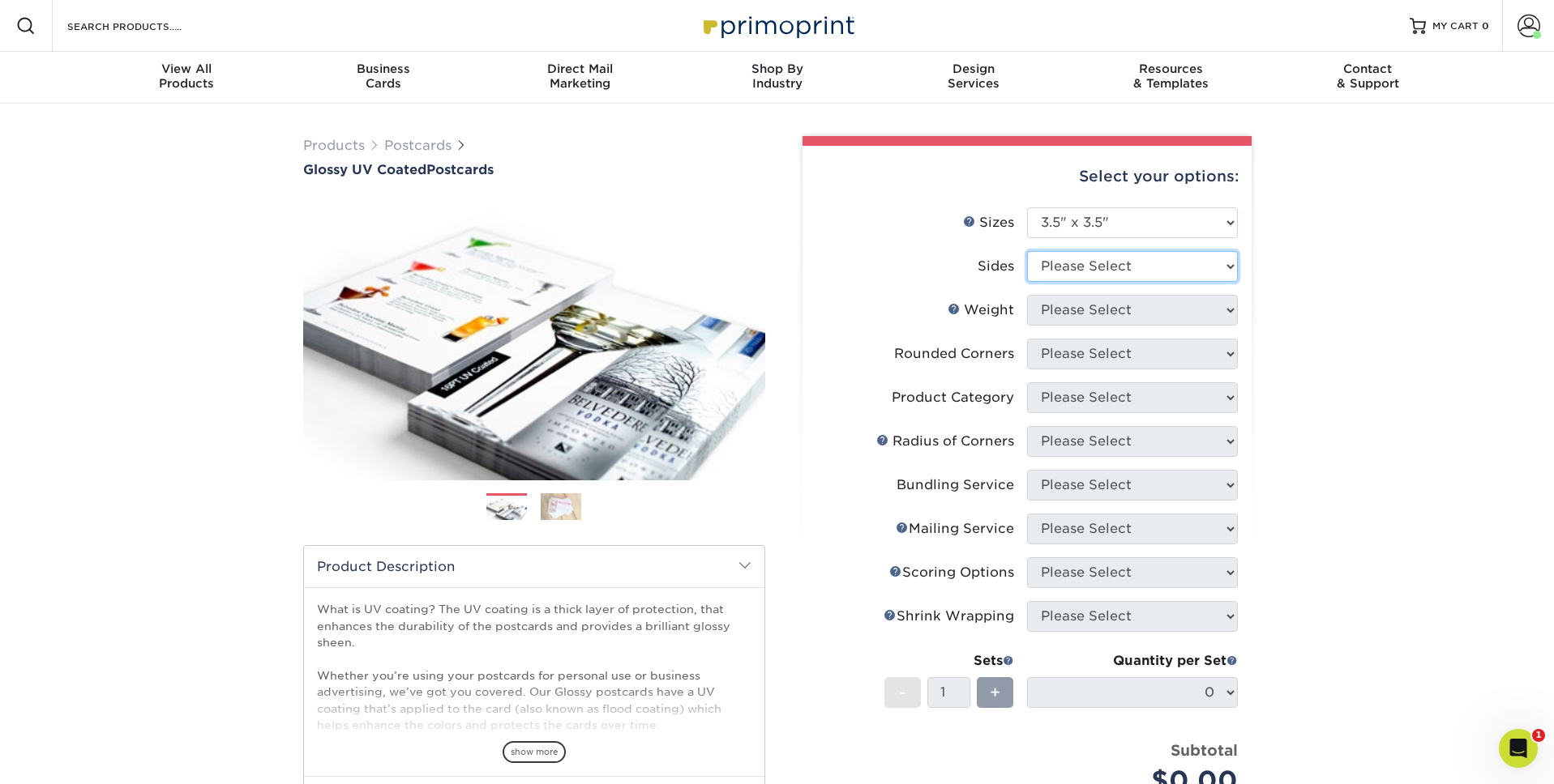
click at [1108, 269] on select "Please Select Print Both Sides Print Front Only" at bounding box center [1132, 266] width 210 height 30
select select "13abbda7-1d64-4f25-8bb2-c179b224825d"
click at [1027, 251] on select "Please Select Print Both Sides Print Front Only" at bounding box center [1132, 266] width 210 height 30
click at [1115, 318] on select "Please Select 16PT 14PT" at bounding box center [1132, 310] width 210 height 30
select select "16PT"
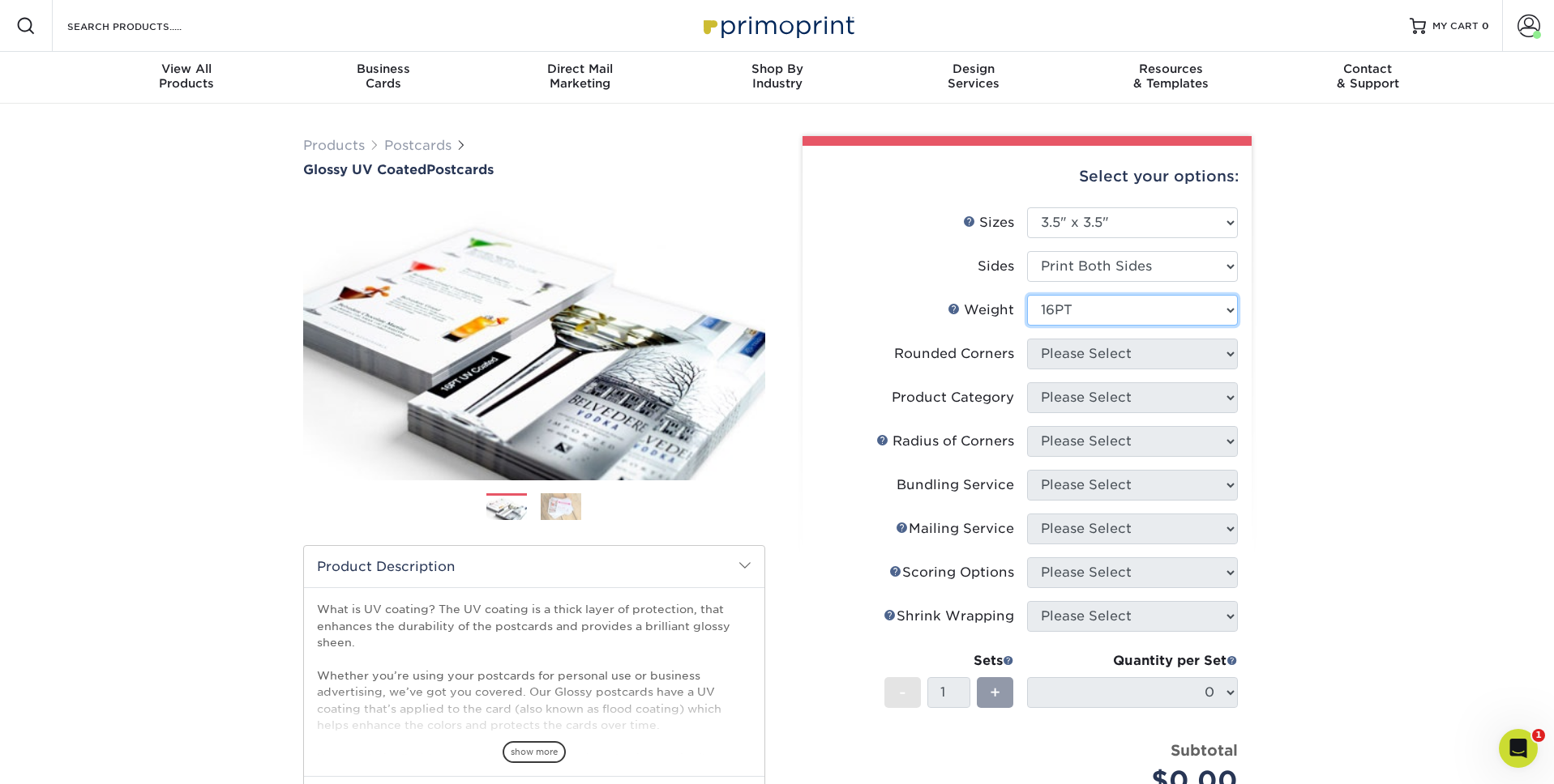
click at [1027, 295] on select "Please Select 16PT 14PT" at bounding box center [1132, 310] width 210 height 30
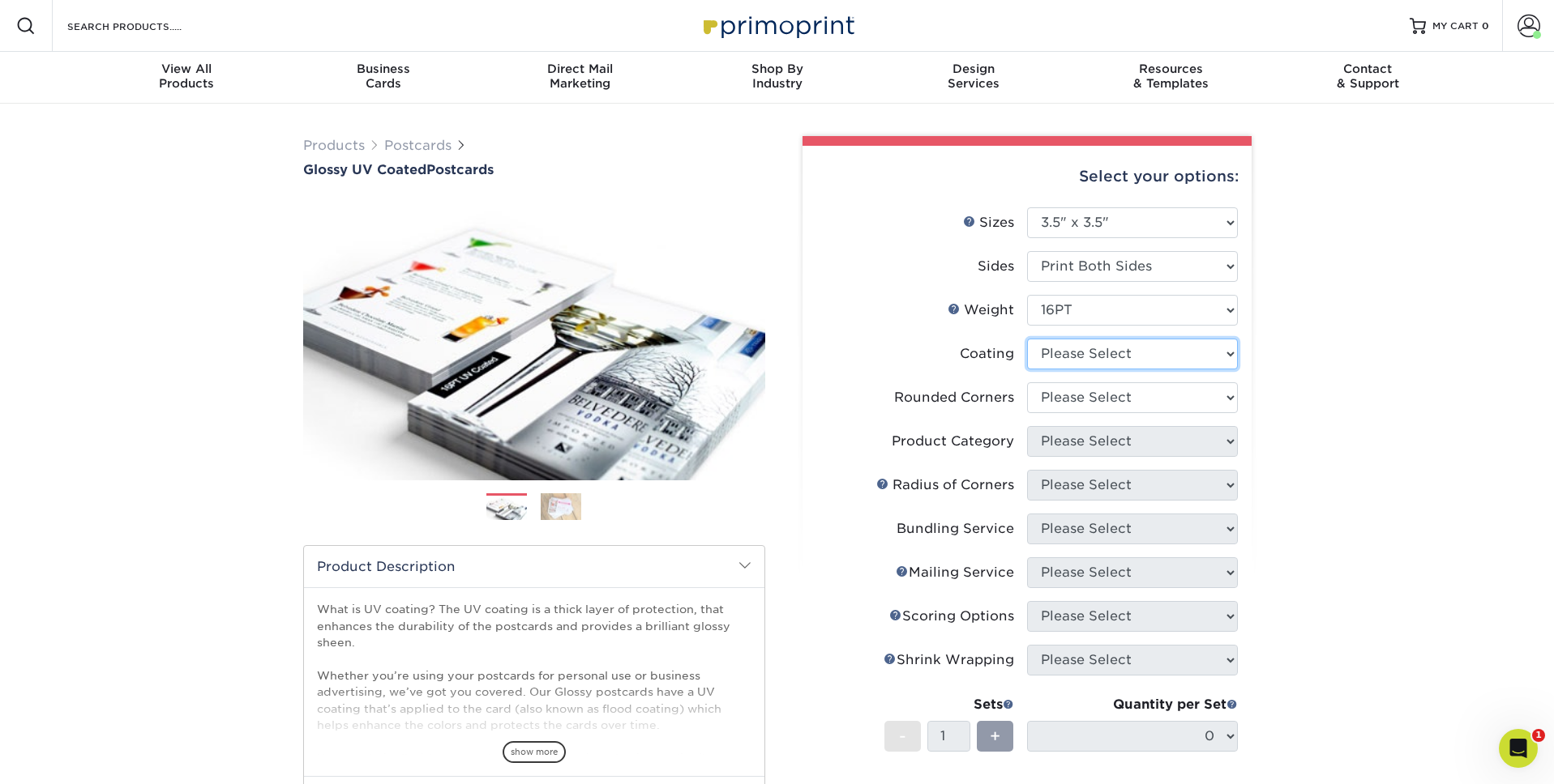
click at [1116, 356] on select at bounding box center [1132, 353] width 210 height 30
select select "ae367451-b2b8-45df-a344-0f05b6a12993"
click at [1027, 339] on select at bounding box center [1132, 353] width 210 height 30
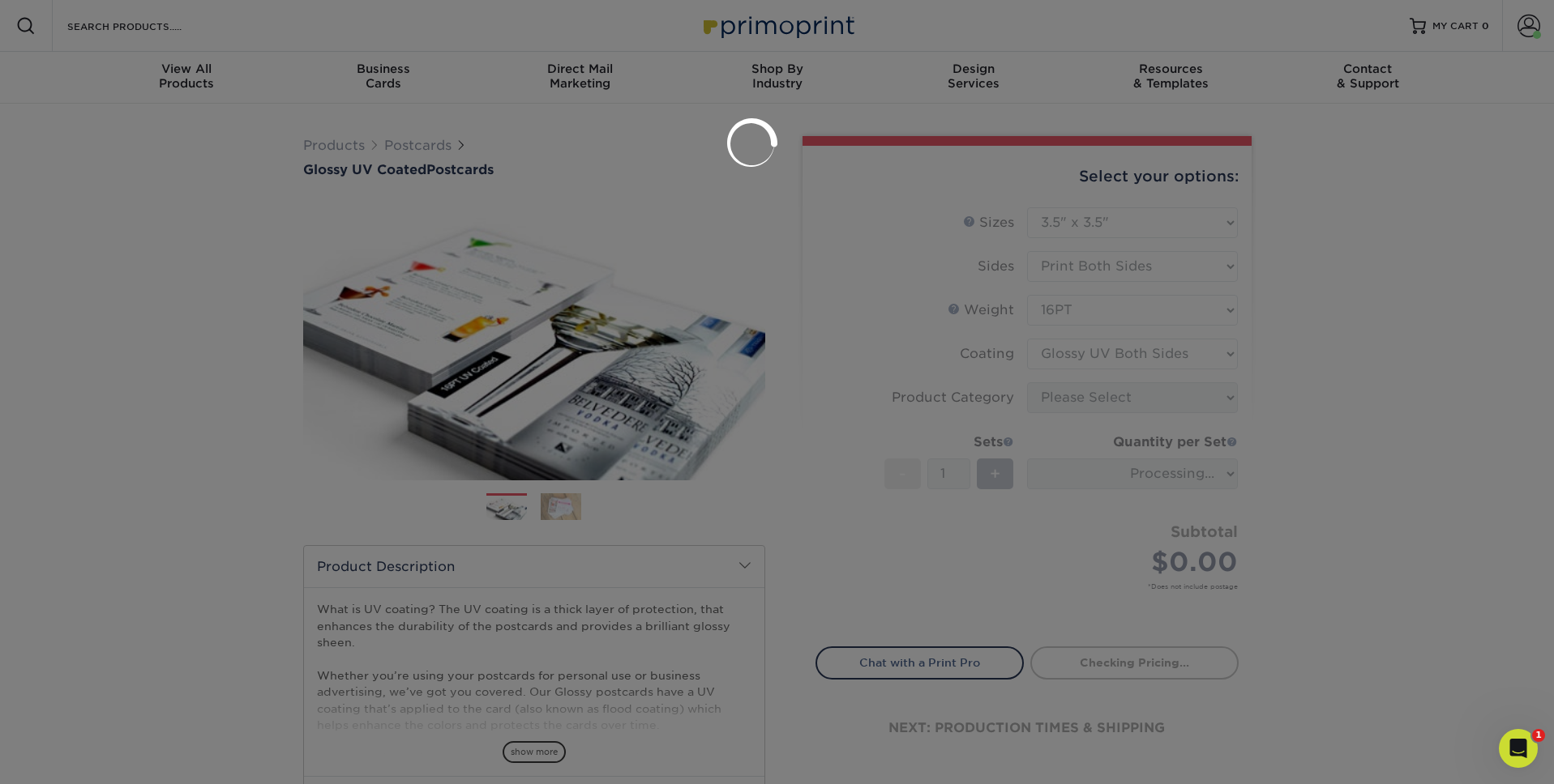
click at [1262, 376] on div at bounding box center [777, 392] width 1554 height 784
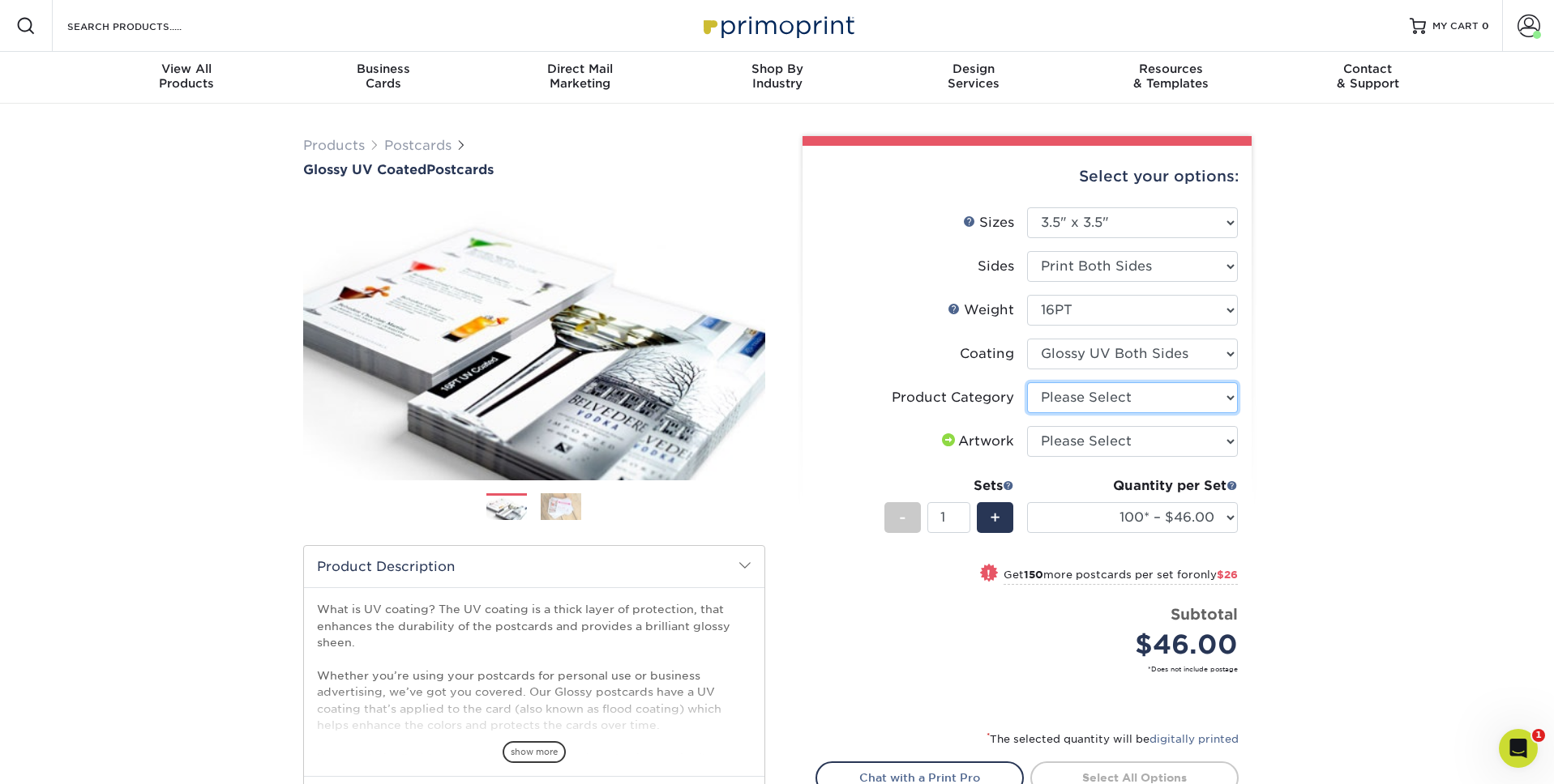
click at [1145, 399] on select "Please Select Postcards" at bounding box center [1132, 397] width 210 height 30
select select "9b7272e0-d6c8-4c3c-8e97-d3a1bcdab858"
click at [1027, 382] on select "Please Select Postcards" at bounding box center [1132, 397] width 210 height 30
click at [1128, 440] on select "Please Select I will upload files I need a design - $150" at bounding box center [1132, 441] width 210 height 30
select select "upload"
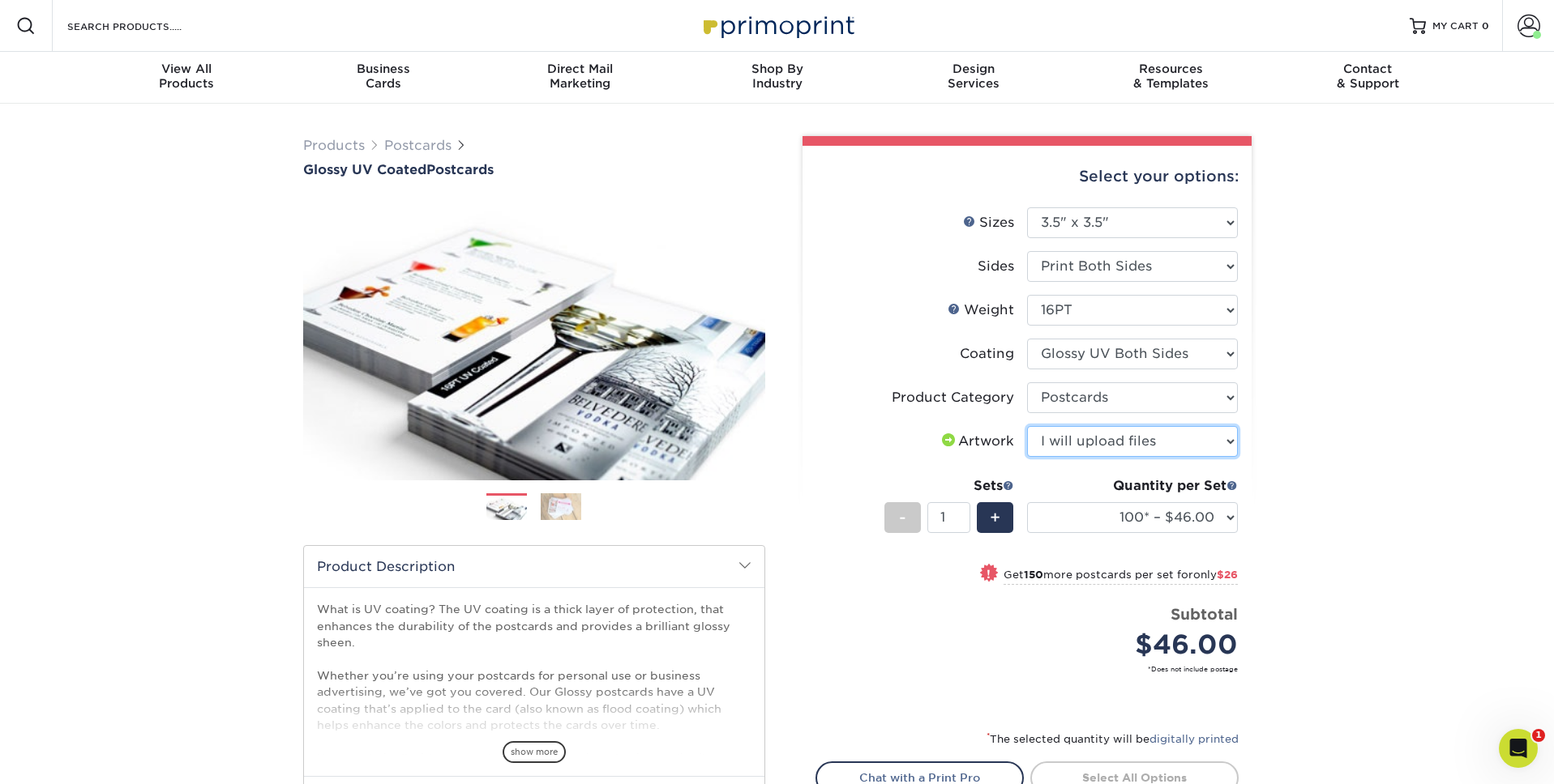
click at [1027, 427] on select "Please Select I will upload files I need a design - $150" at bounding box center [1132, 441] width 210 height 30
click at [1151, 508] on select "100* – $46.00 250* – $72.00 500 – $98.00 1000 – $112.00 2500 – $183.00 5000 – $…" at bounding box center [1132, 517] width 210 height 30
select select "2500 – $183.00"
click at [1027, 502] on select "100* – $46.00 250* – $72.00 500 – $98.00 1000 – $112.00 2500 – $183.00 5000 – $…" at bounding box center [1132, 517] width 210 height 30
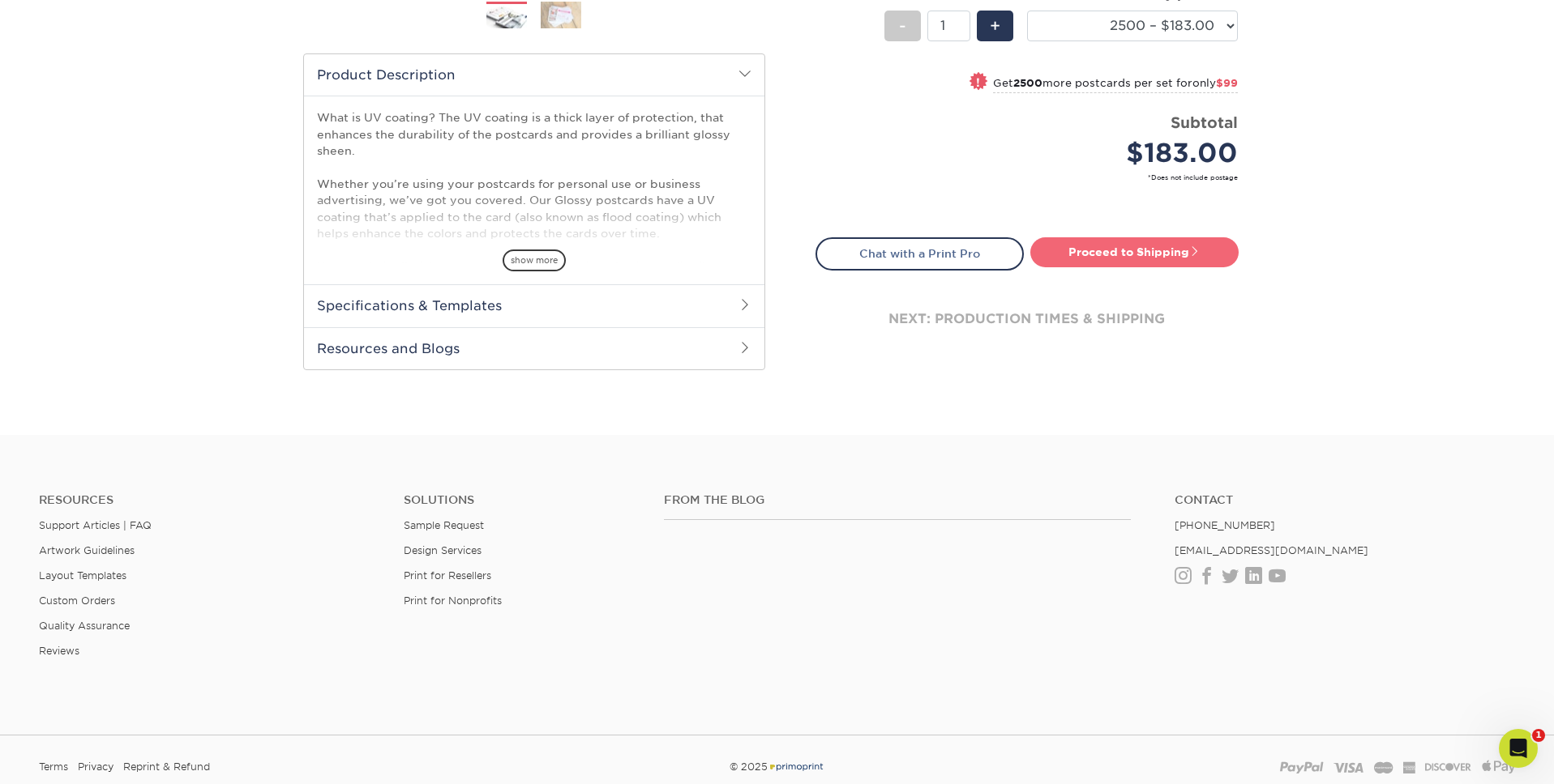
click at [1121, 240] on link "Proceed to Shipping" at bounding box center [1134, 251] width 208 height 29
type input "Set 1"
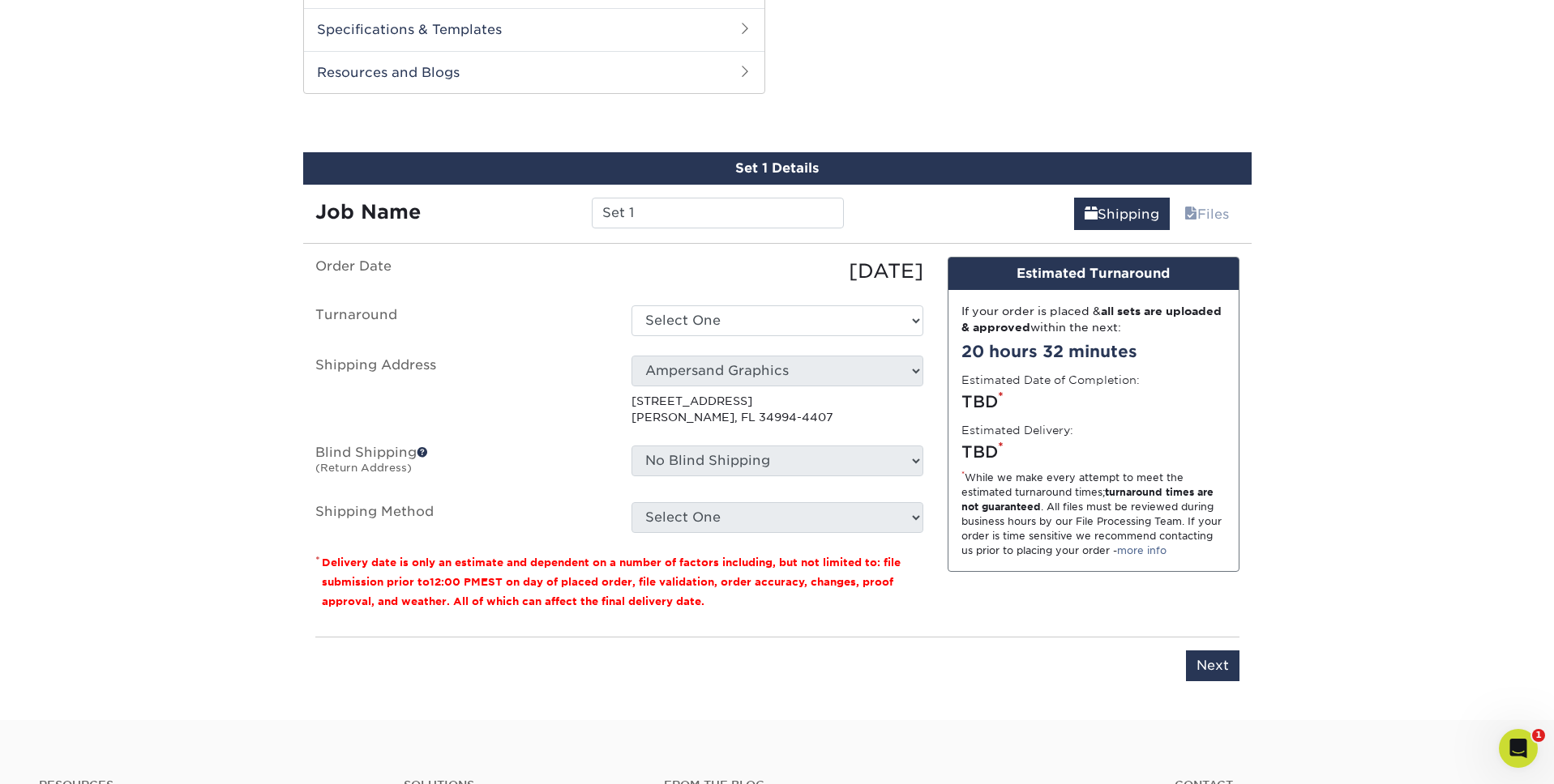
scroll to position [782, 0]
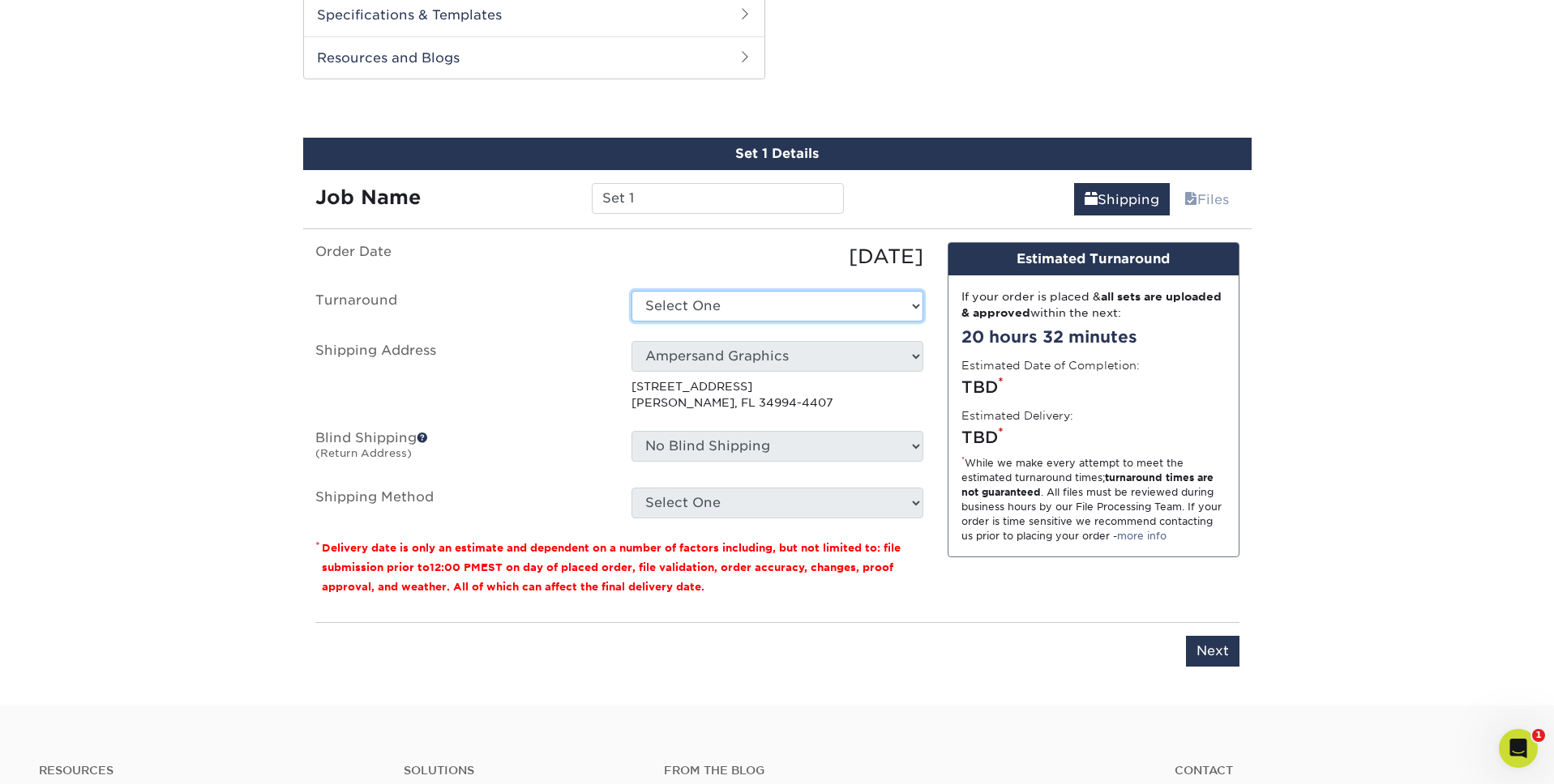
click at [724, 297] on select "Select One 2-4 Business Days 2 Day Next Business Day" at bounding box center [777, 306] width 292 height 30
select select "ae2b980b-a380-4d45-ba0e-8df4eea215bc"
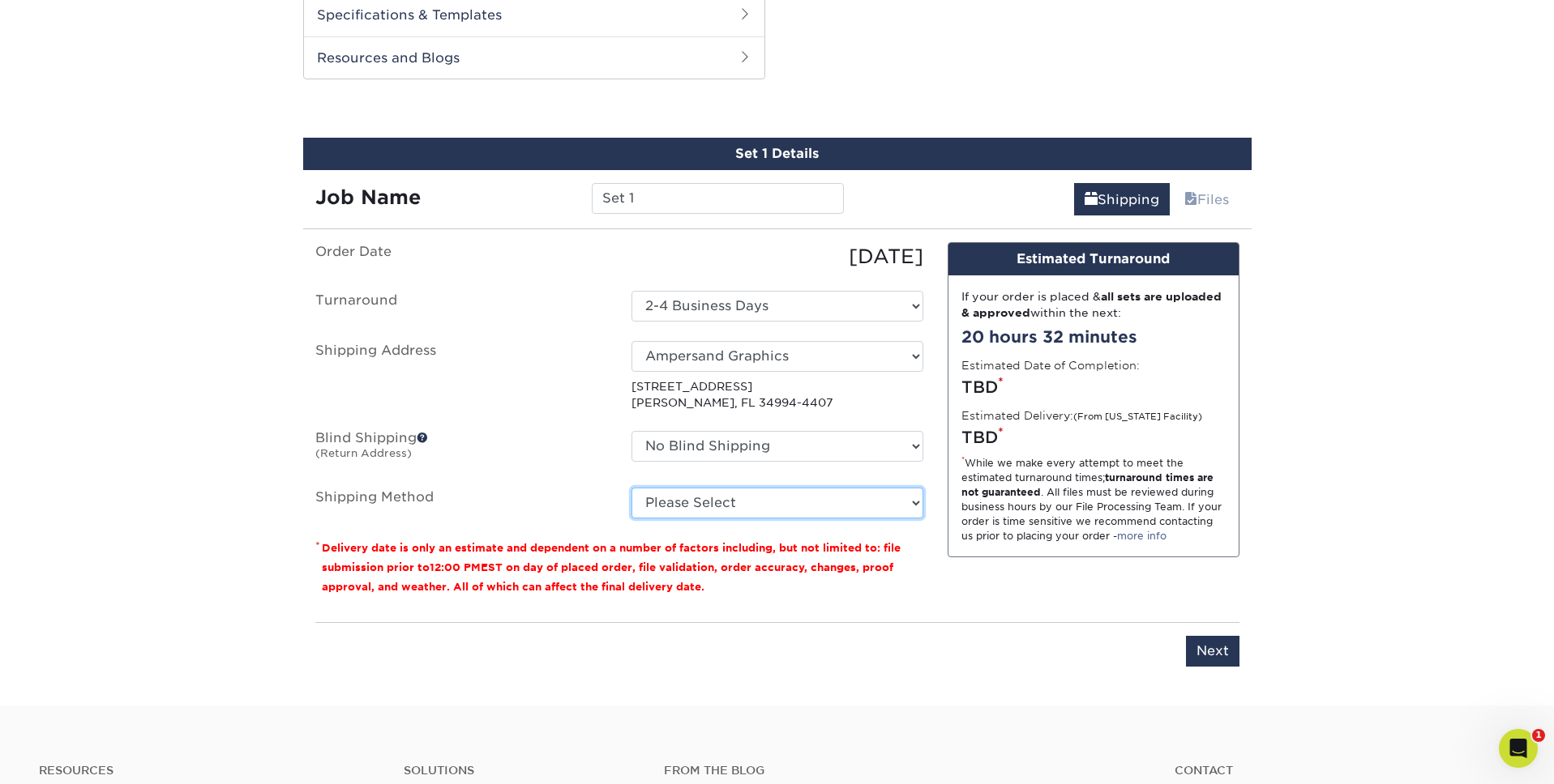
click at [754, 503] on select "Please Select Ground Shipping (+$18.66) 3 Day Shipping Service (+$22.78) 2 Day …" at bounding box center [777, 503] width 292 height 30
click at [747, 510] on select "Please Select Ground Shipping (+$18.66) 3 Day Shipping Service (+$22.78) 2 Day …" at bounding box center [777, 503] width 292 height 30
